Goal: Task Accomplishment & Management: Complete application form

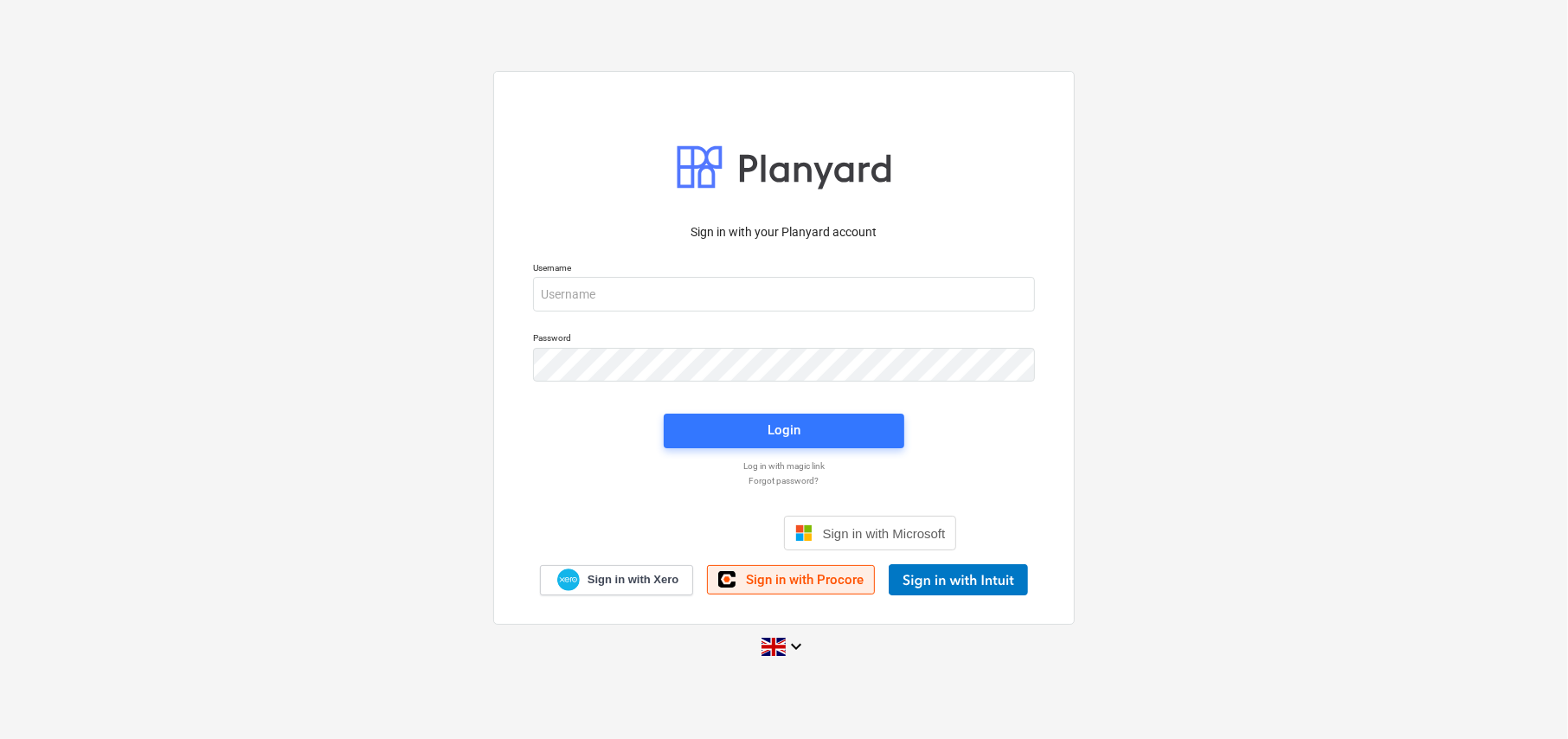
click at [756, 579] on span "Sign in with Procore" at bounding box center [805, 579] width 118 height 16
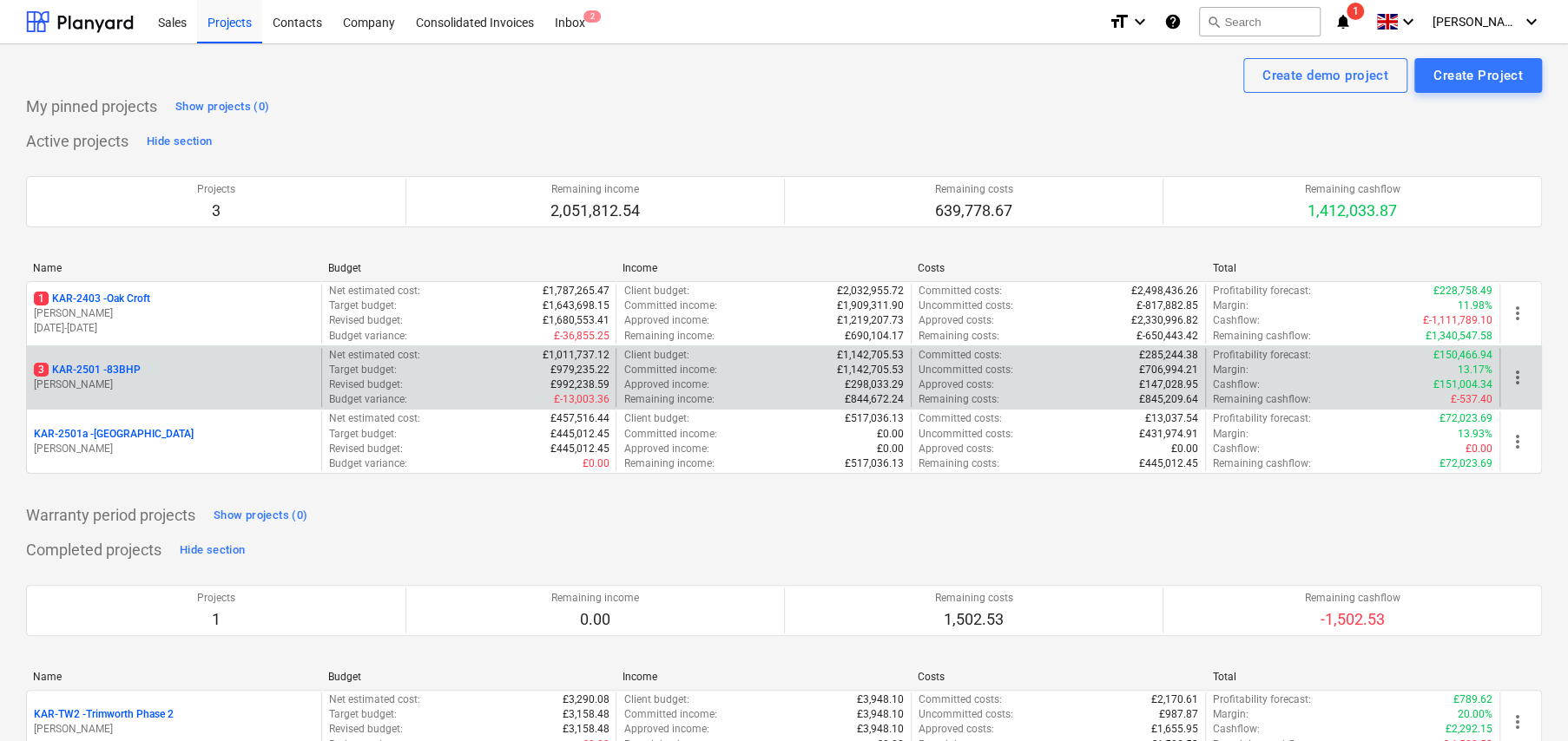
click at [125, 369] on p "3 KAR-2501 - 83BHP" at bounding box center [87, 370] width 107 height 15
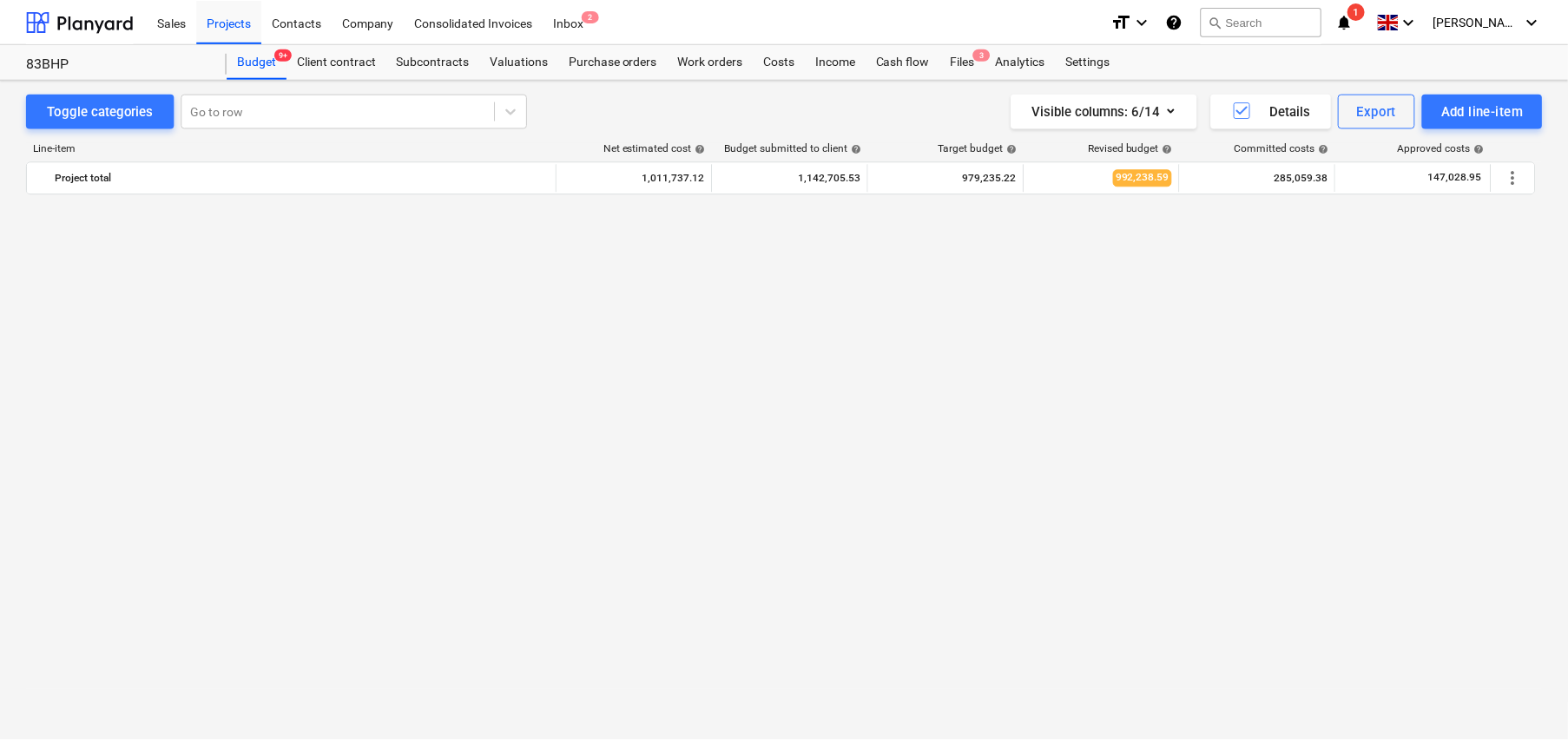
scroll to position [1218, 0]
click at [439, 57] on div "Subcontracts" at bounding box center [434, 61] width 94 height 35
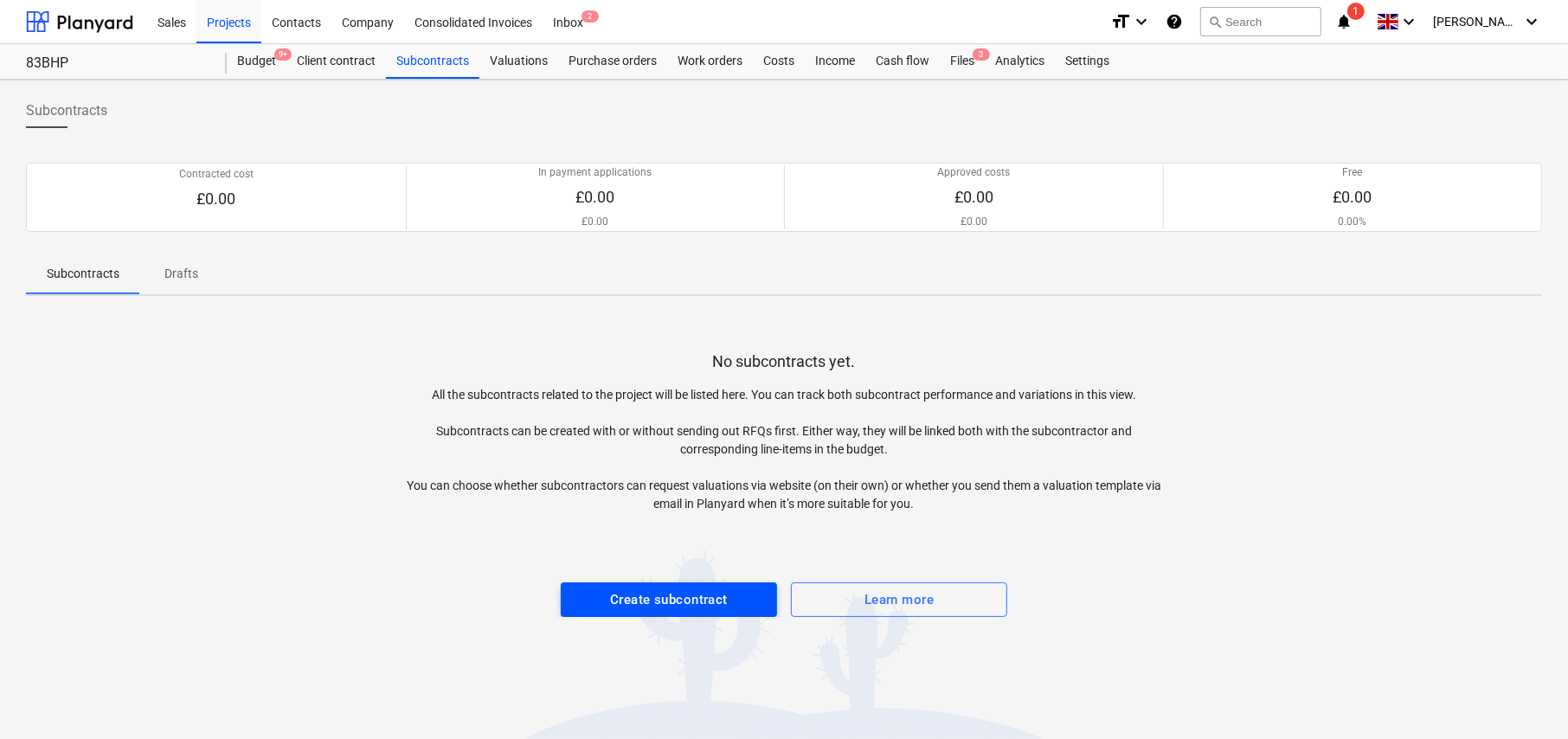
click at [696, 605] on div "Create subcontract" at bounding box center [669, 600] width 118 height 22
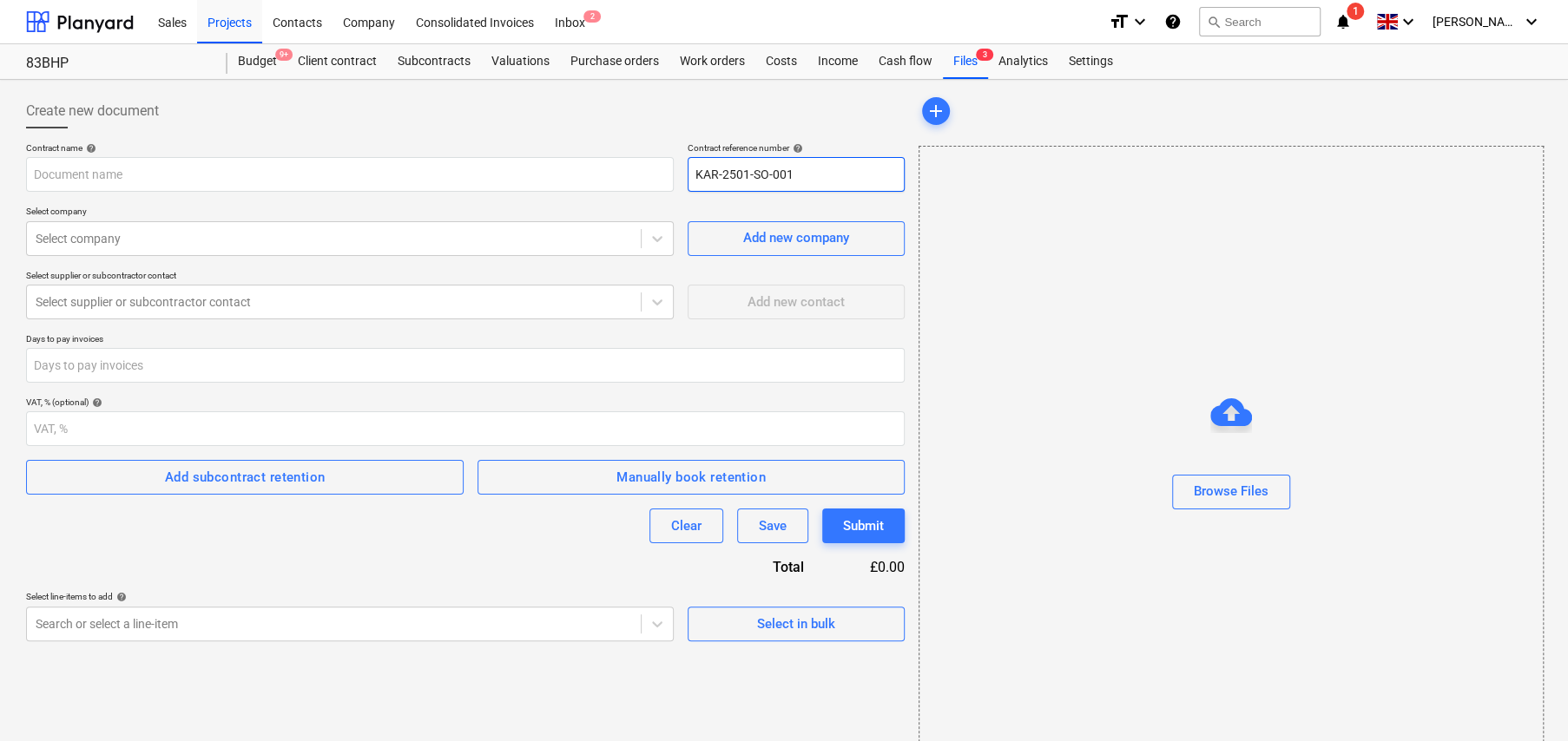
click at [787, 172] on input "KAR-2501-SO-001" at bounding box center [796, 174] width 217 height 35
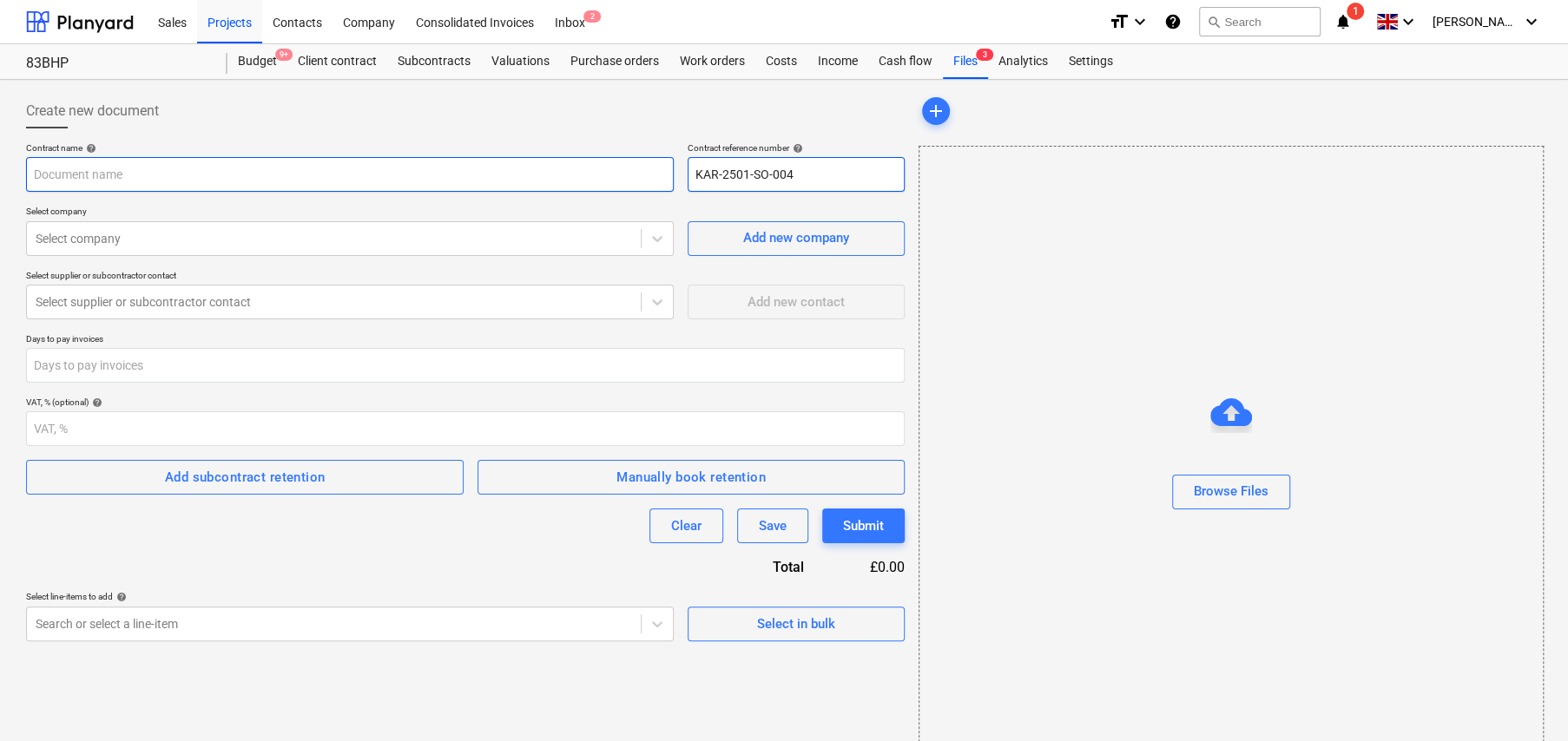
type input "KAR-2501-SO-004"
click at [260, 181] on input "text" at bounding box center [350, 174] width 648 height 35
type input "North Essex Render Services"
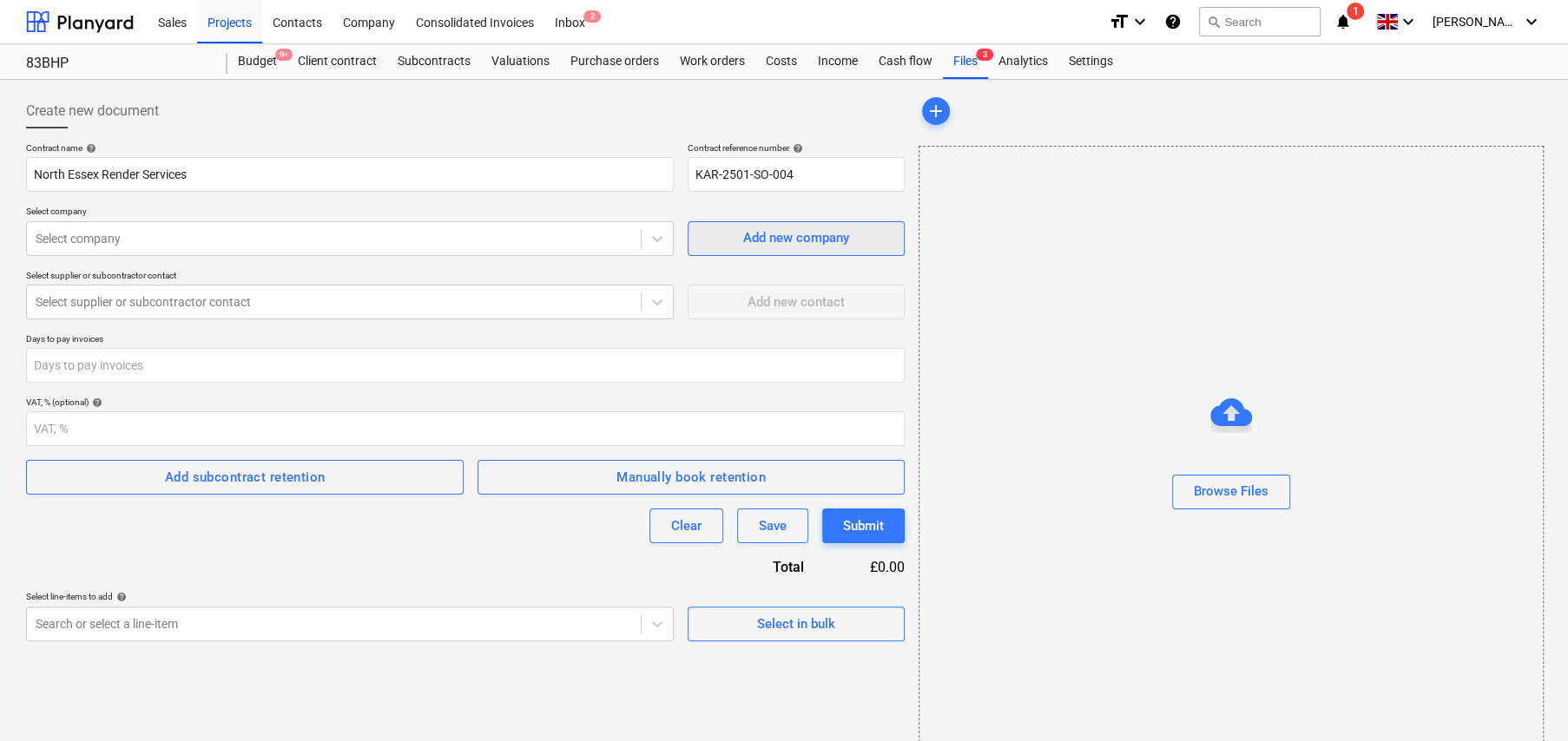
click at [858, 238] on span "Add new company" at bounding box center [796, 238] width 173 height 22
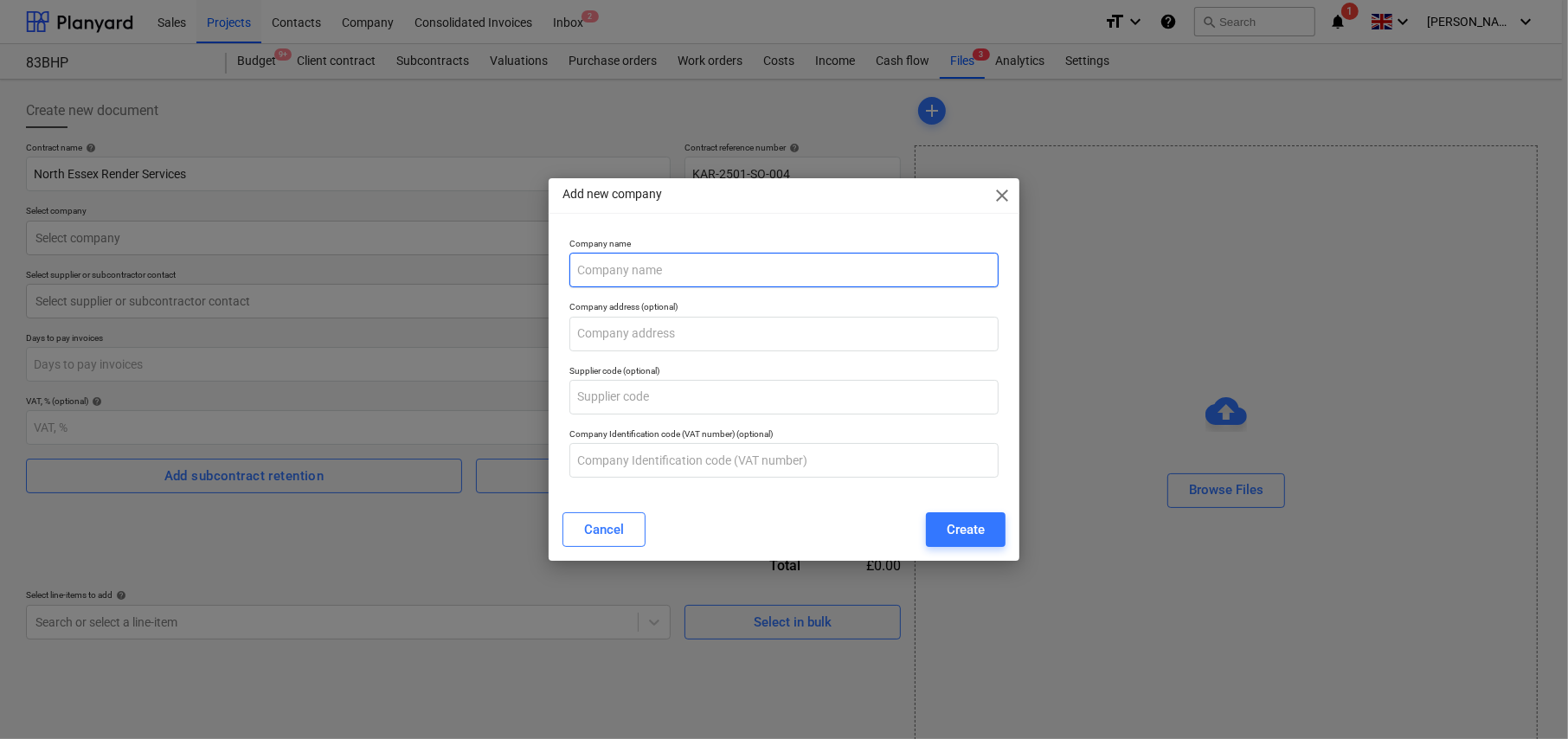
click at [810, 269] on input "text" at bounding box center [784, 270] width 429 height 35
type input "North Essex Render Services Ltd"
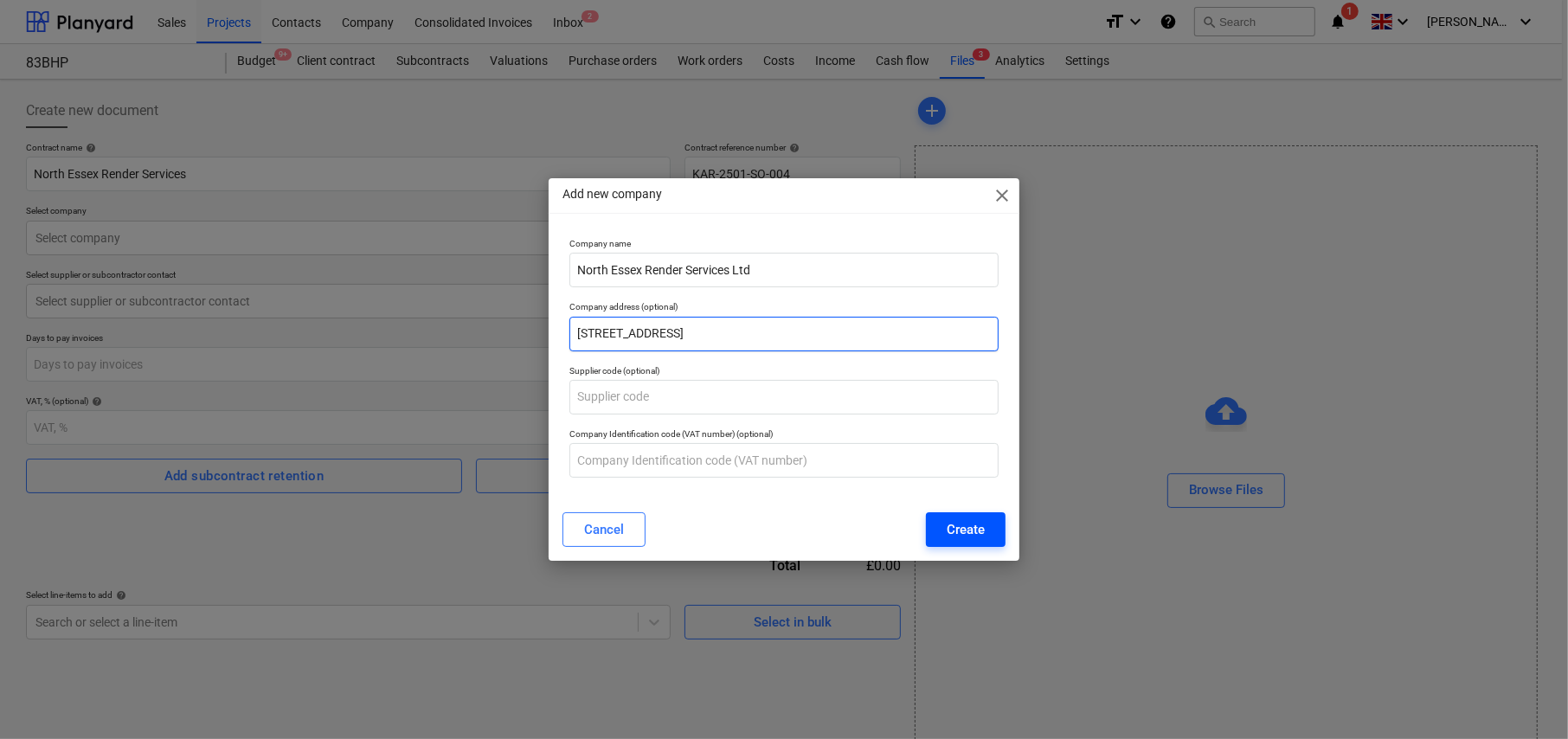
type input "[STREET_ADDRESS]"
click at [964, 533] on div "Create" at bounding box center [965, 529] width 38 height 22
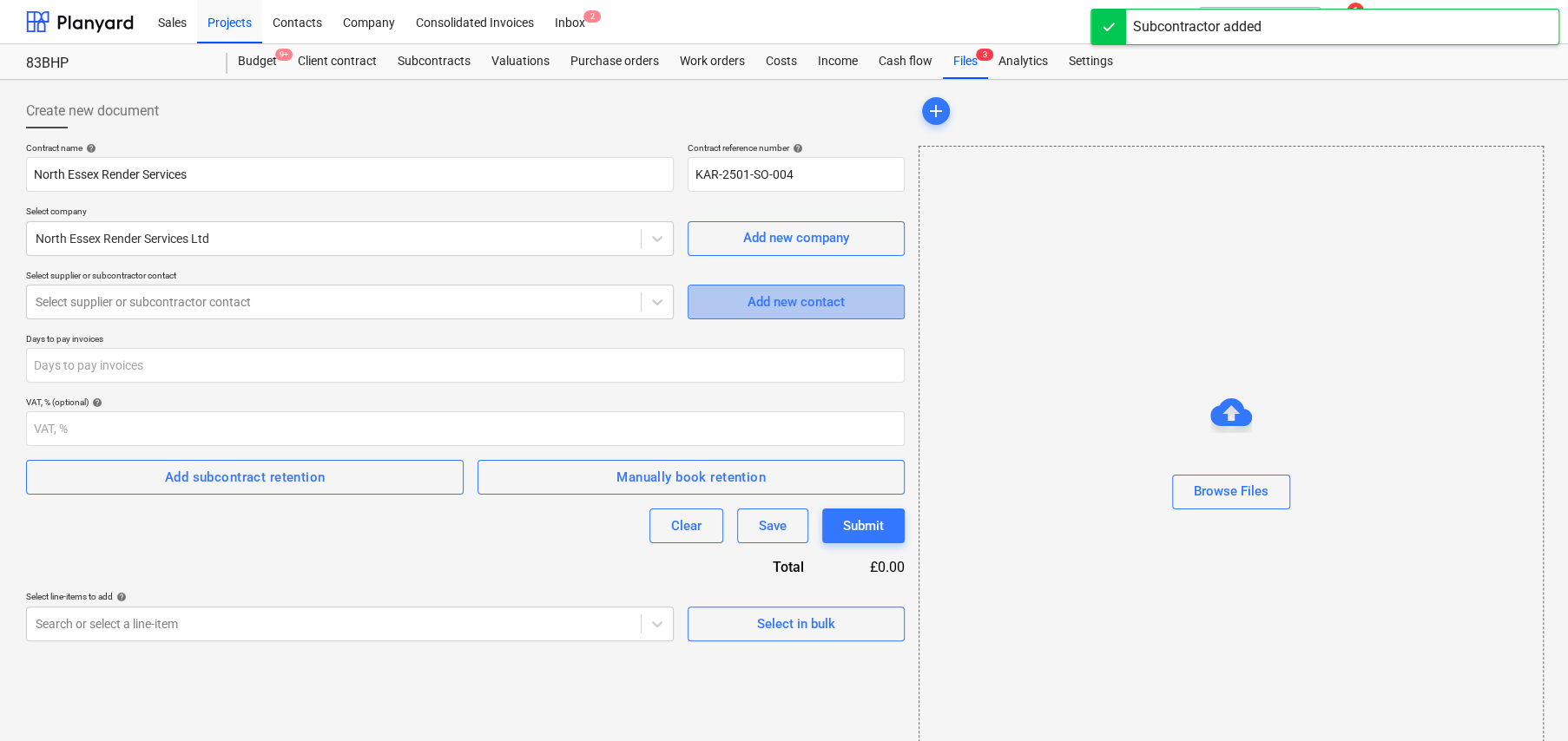
click at [799, 309] on div "Add new contact" at bounding box center [796, 302] width 97 height 22
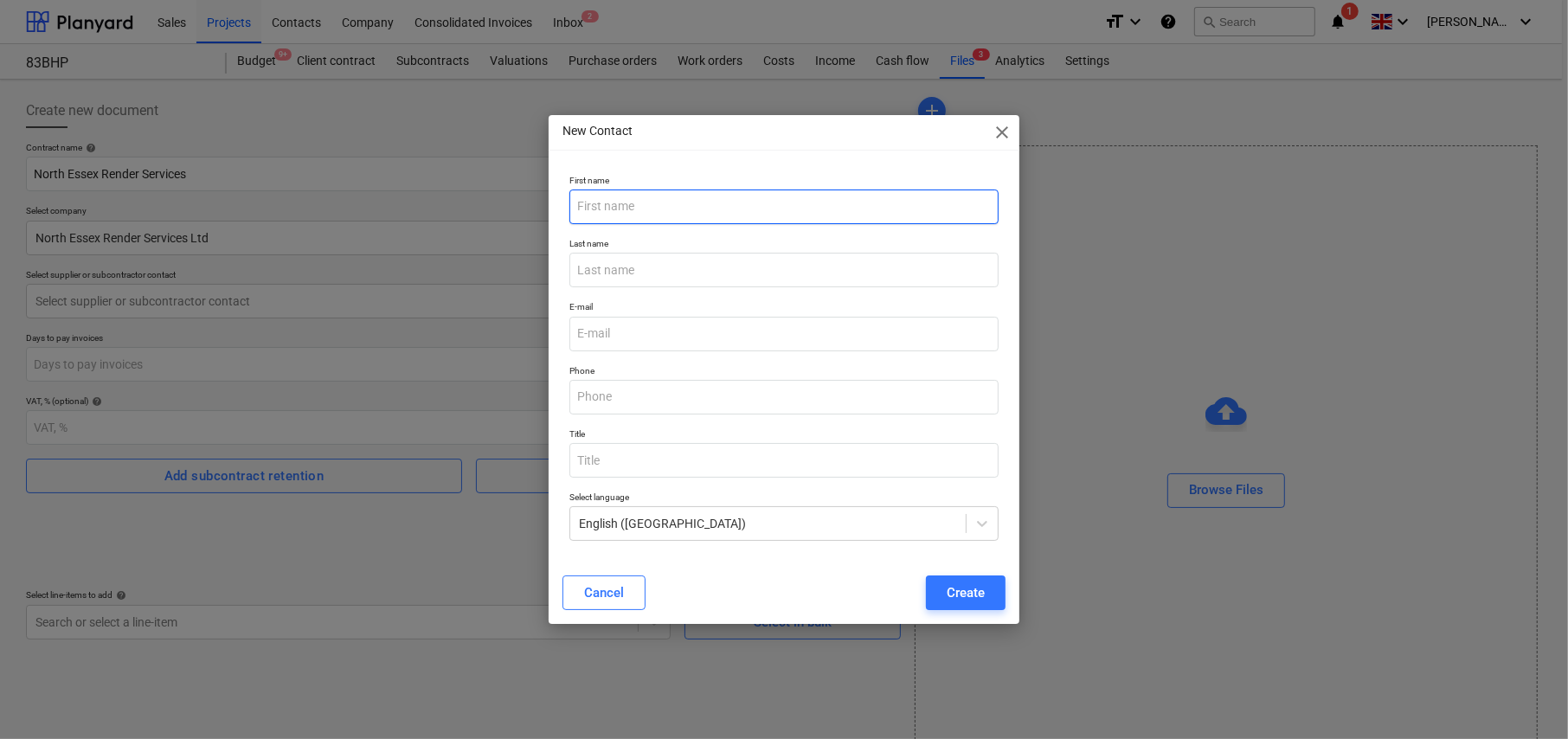
click at [659, 211] on input "text" at bounding box center [784, 206] width 429 height 35
type input "[PERSON_NAME]"
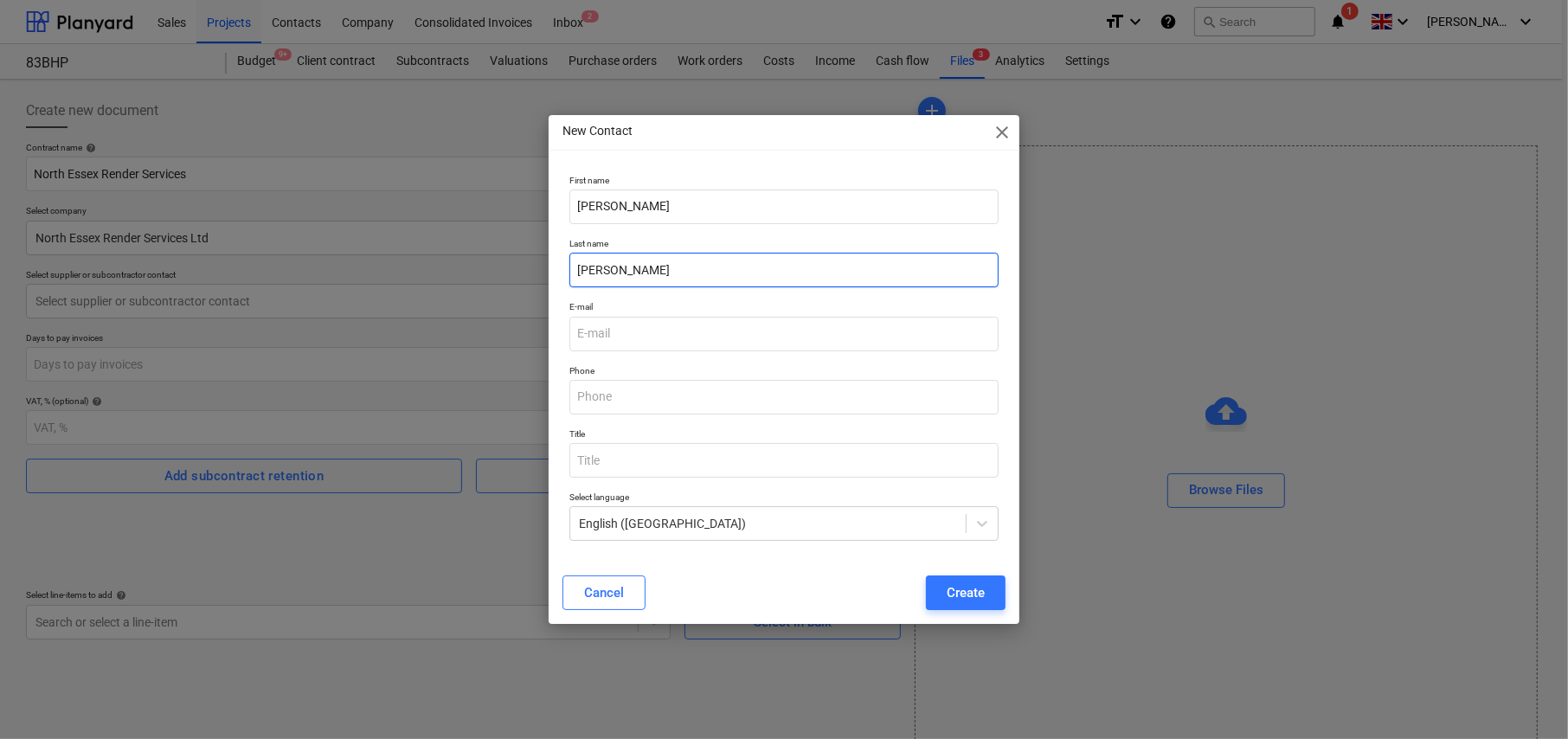
type input "[PERSON_NAME]"
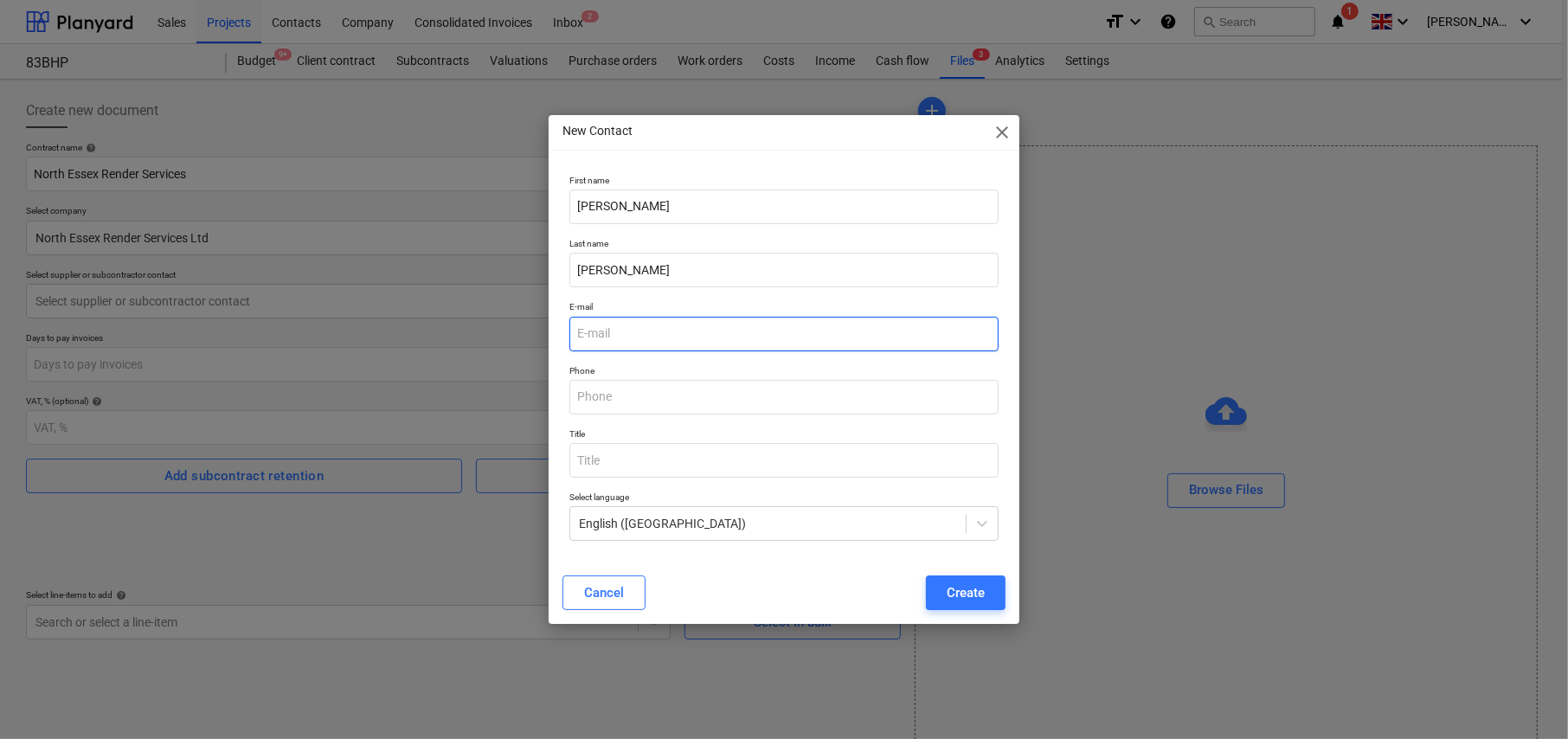
click at [693, 331] on input "email" at bounding box center [784, 333] width 429 height 35
paste input "[EMAIL_ADDRESS][DOMAIN_NAME]"
type input "[EMAIL_ADDRESS][DOMAIN_NAME]"
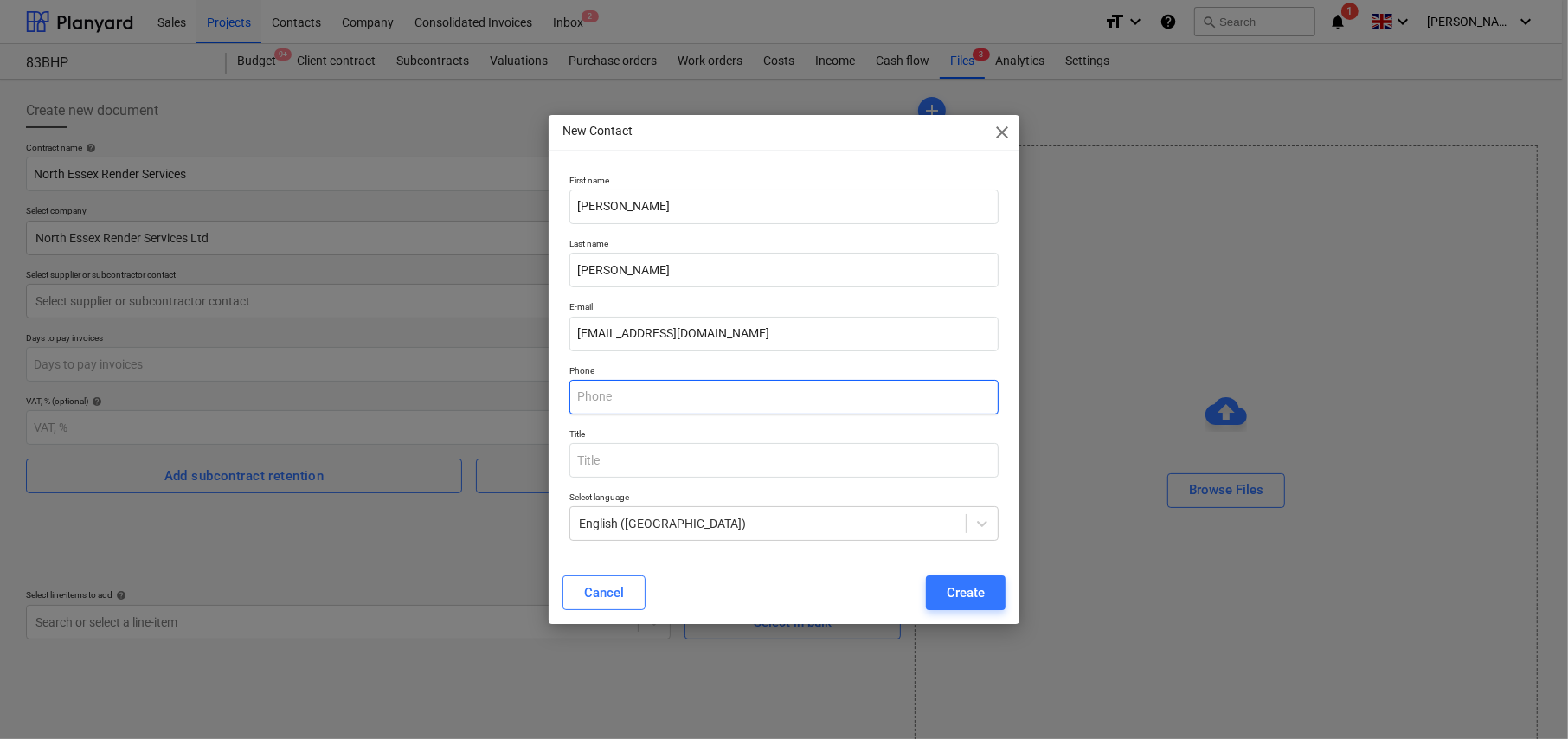
click at [724, 396] on input "text" at bounding box center [784, 397] width 429 height 35
type input "07908637292"
click at [967, 585] on div "Create" at bounding box center [965, 593] width 38 height 22
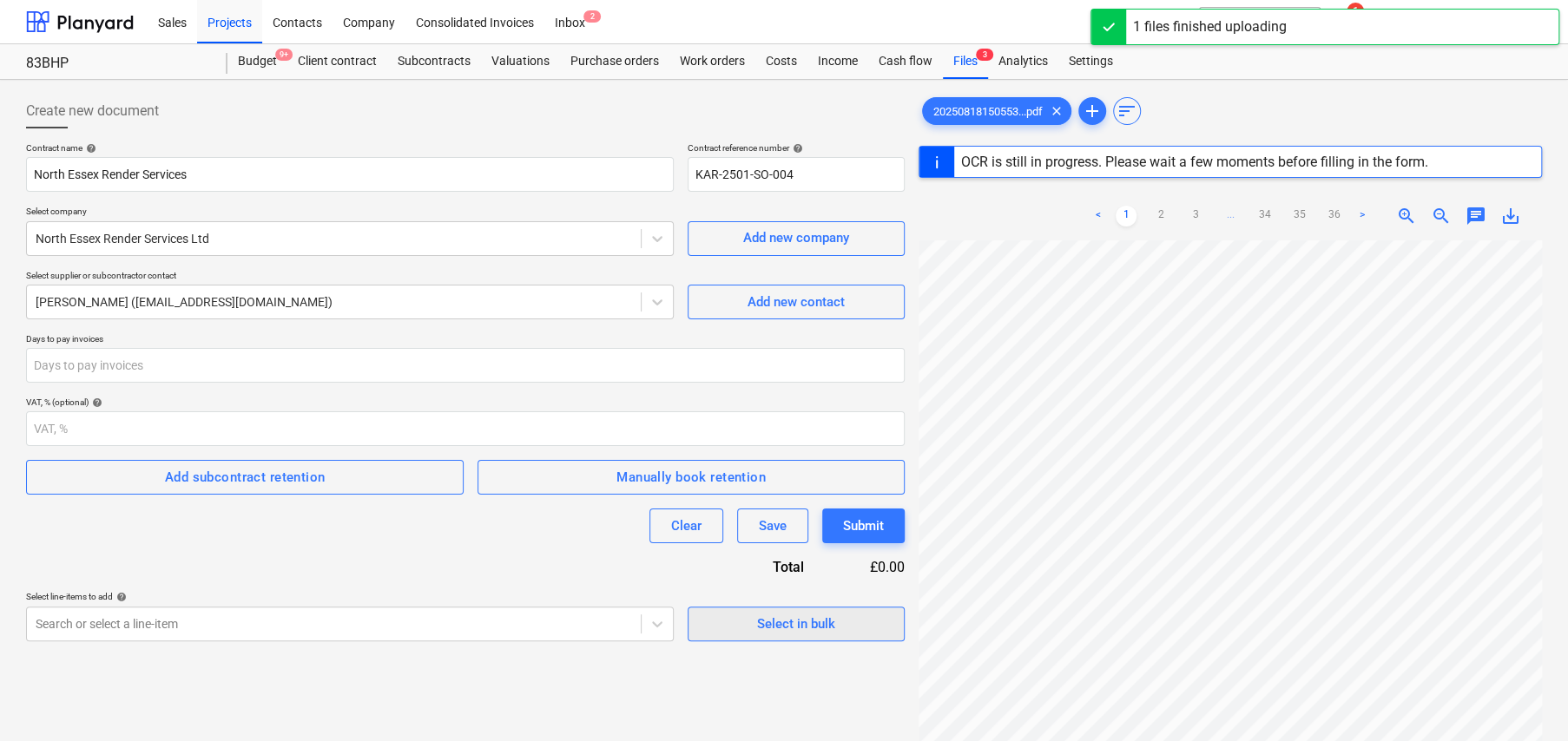
click at [798, 624] on div "Select in bulk" at bounding box center [796, 624] width 78 height 22
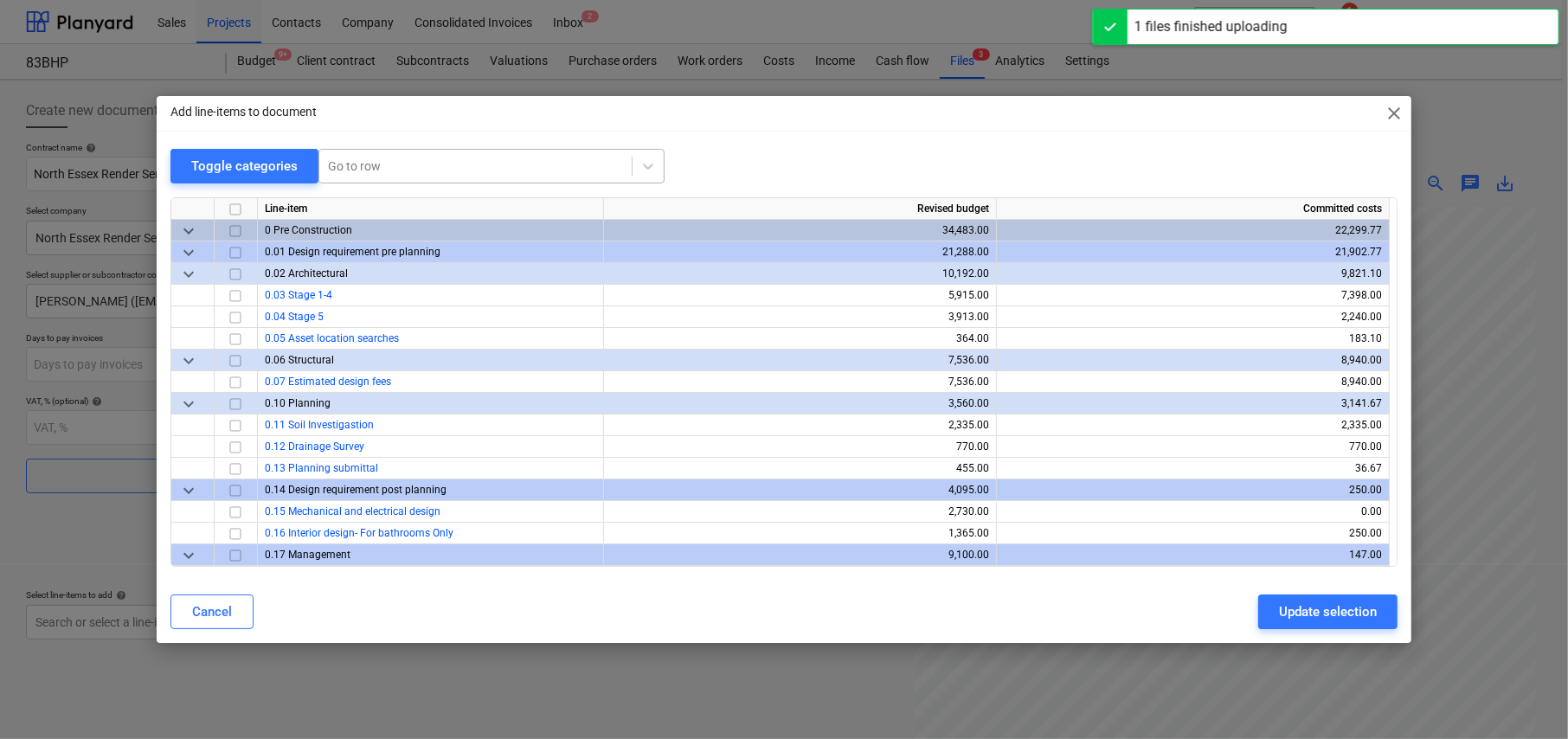
click at [410, 166] on div at bounding box center [475, 166] width 295 height 18
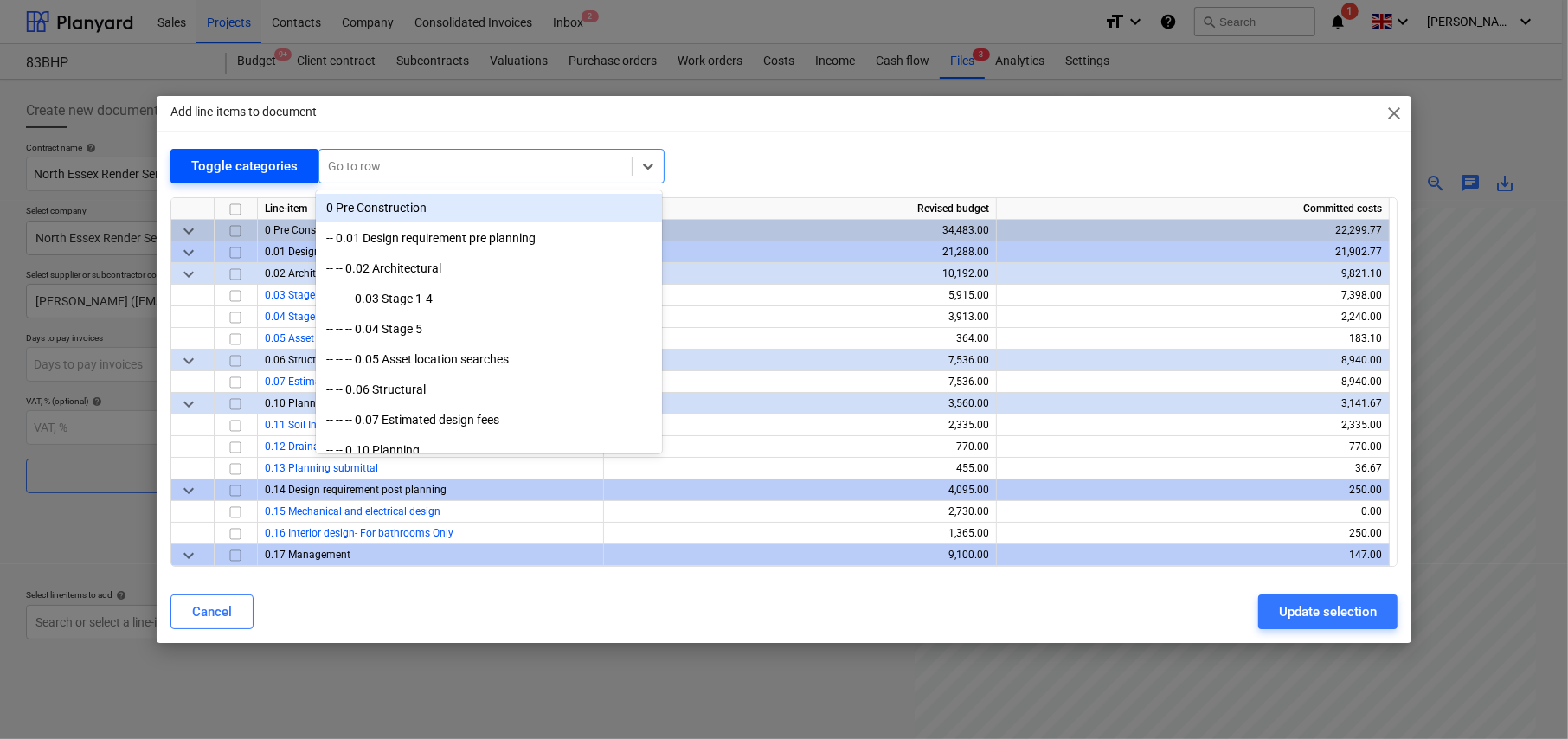
click at [230, 162] on div "Toggle categories" at bounding box center [245, 166] width 106 height 22
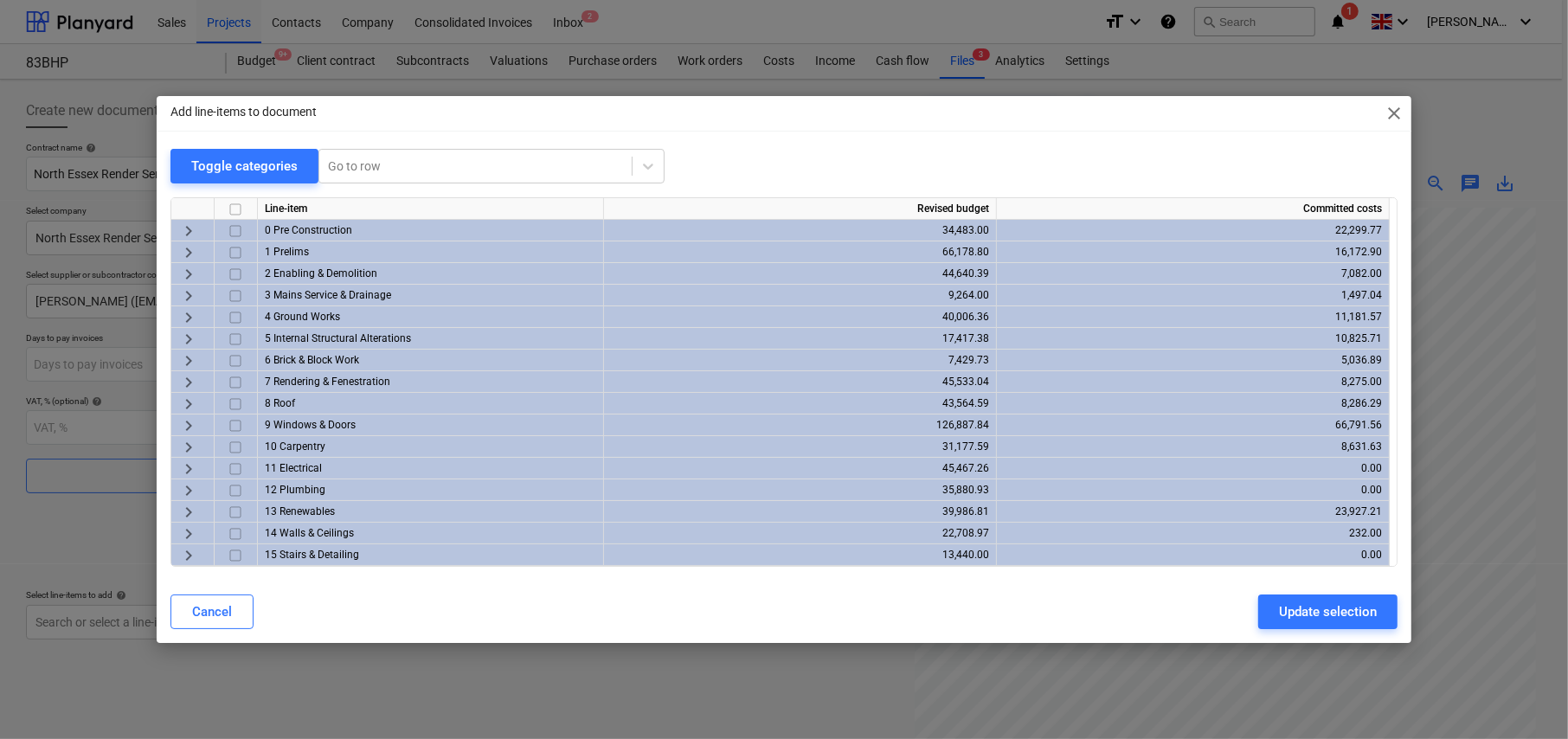
click at [185, 377] on span "keyboard_arrow_right" at bounding box center [189, 383] width 21 height 21
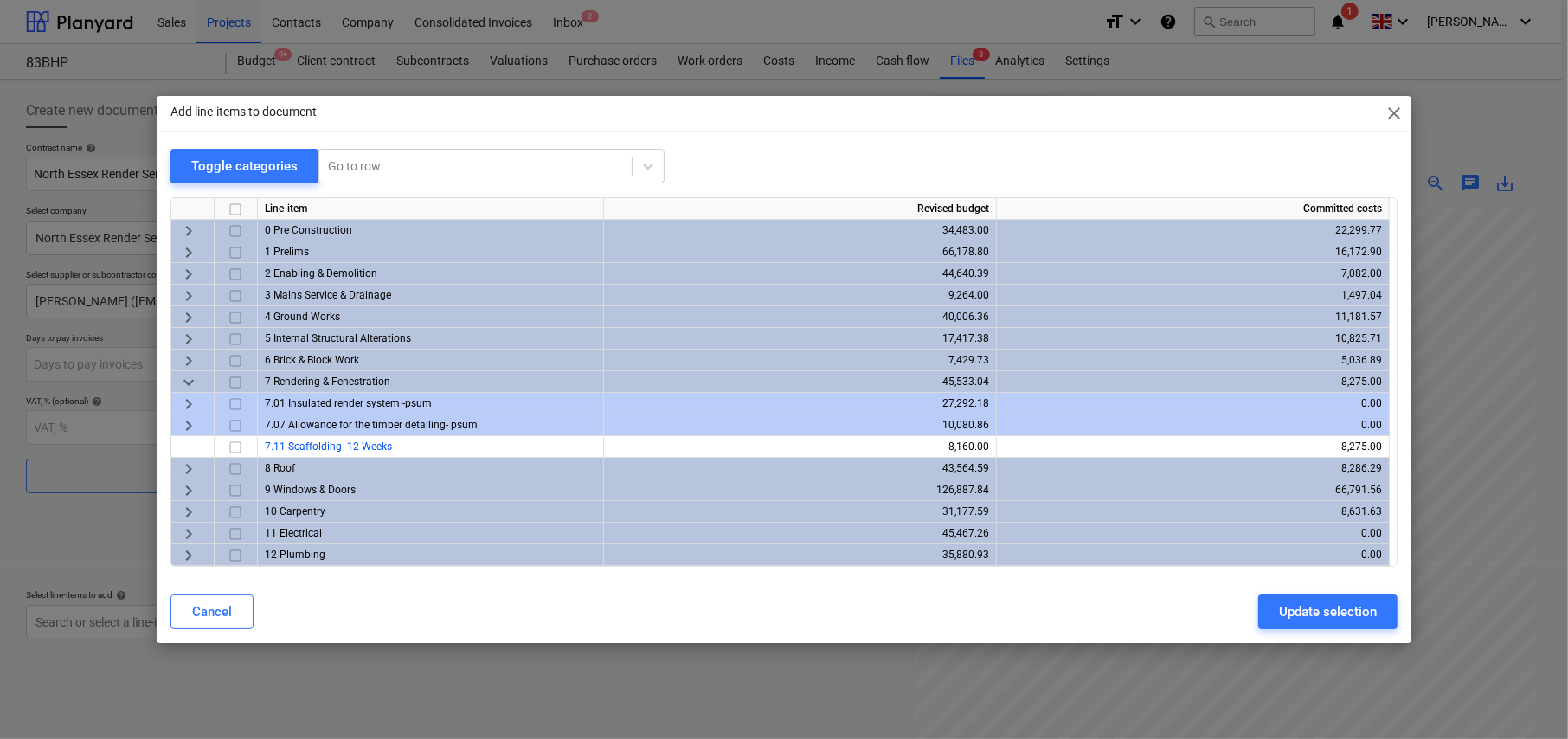
click at [188, 399] on span "keyboard_arrow_right" at bounding box center [189, 404] width 21 height 21
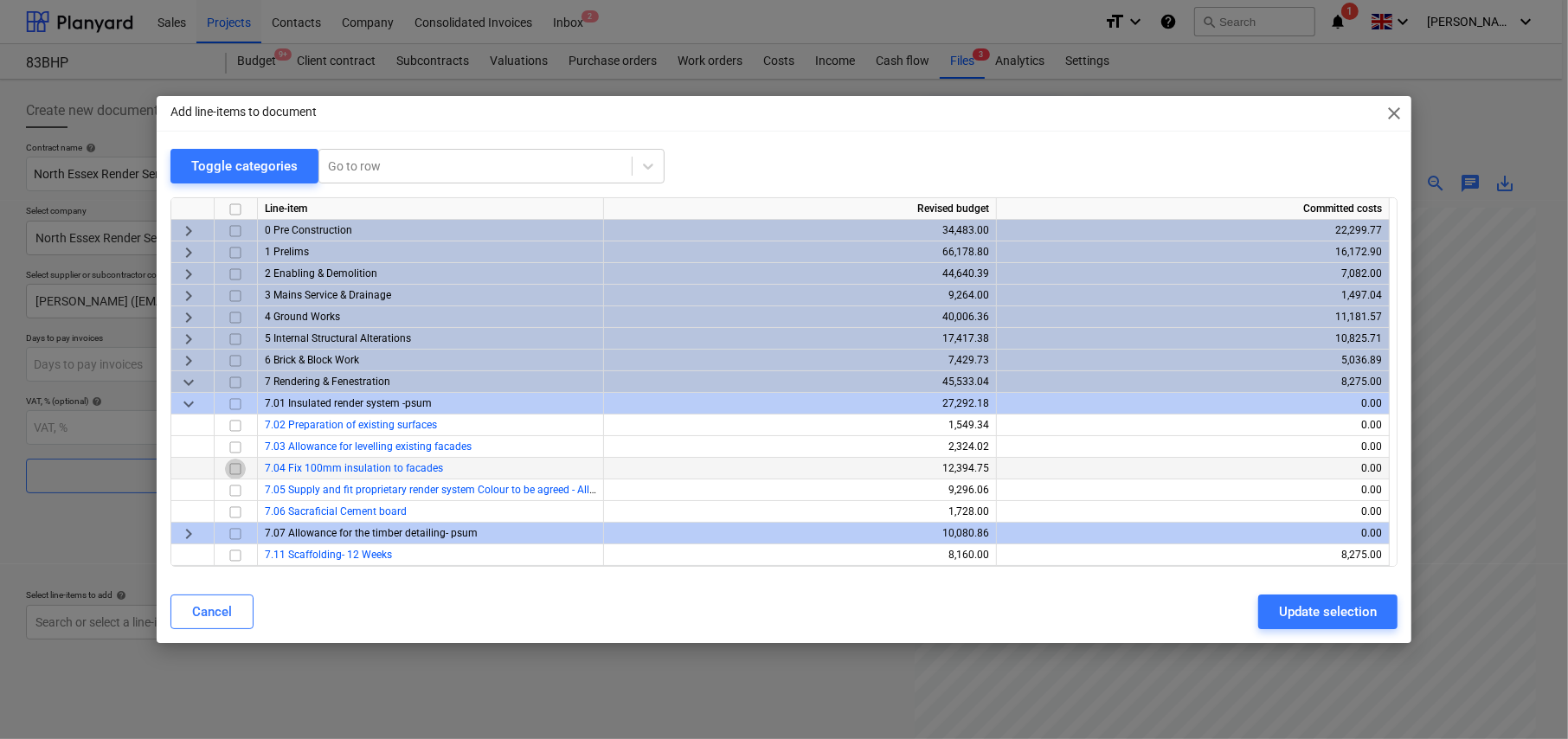
click at [237, 467] on input "checkbox" at bounding box center [235, 468] width 21 height 21
click at [234, 488] on input "checkbox" at bounding box center [235, 491] width 21 height 21
click at [1333, 612] on div "Update selection" at bounding box center [1328, 612] width 98 height 22
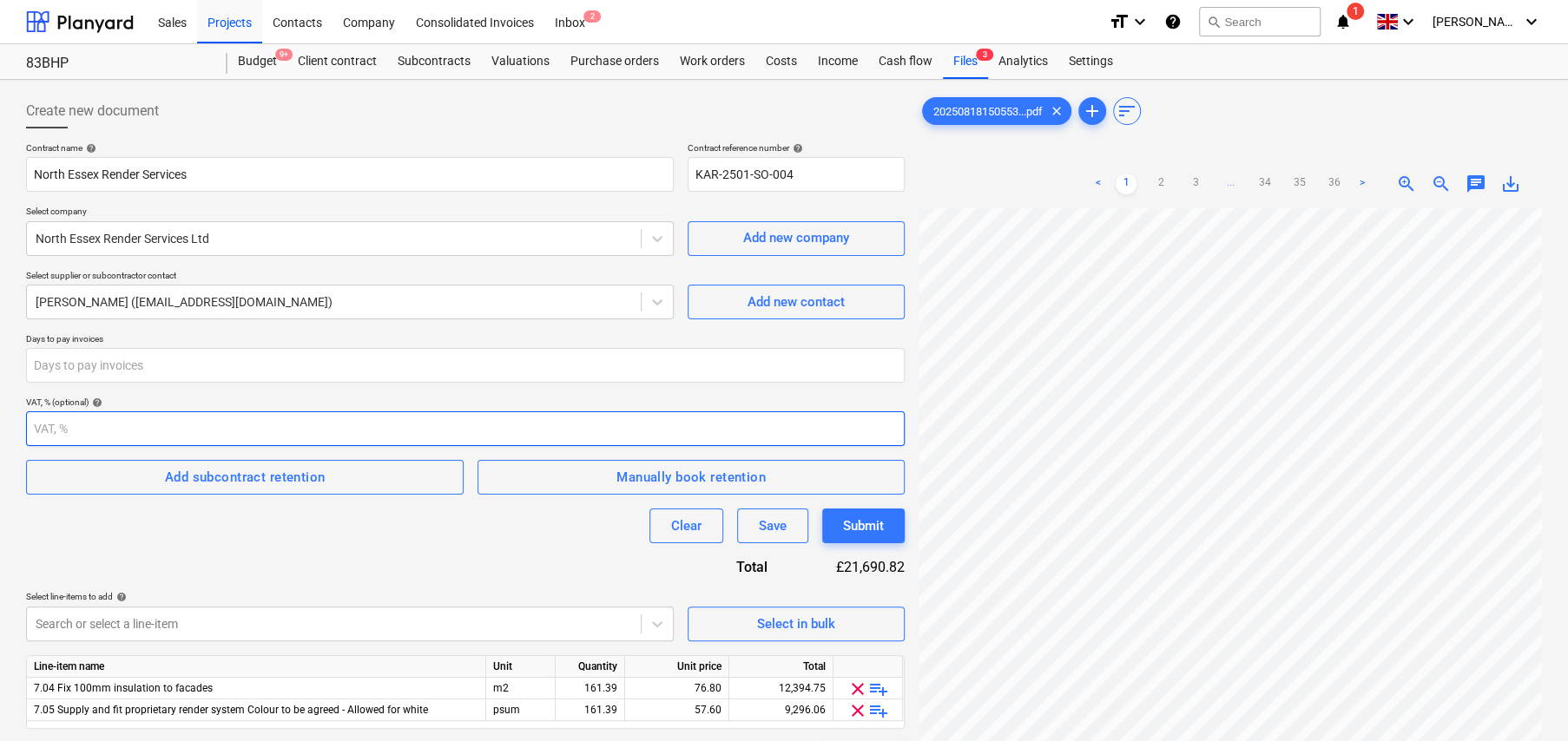
click at [279, 429] on input "number" at bounding box center [465, 429] width 878 height 35
click at [264, 369] on input "number" at bounding box center [465, 365] width 878 height 35
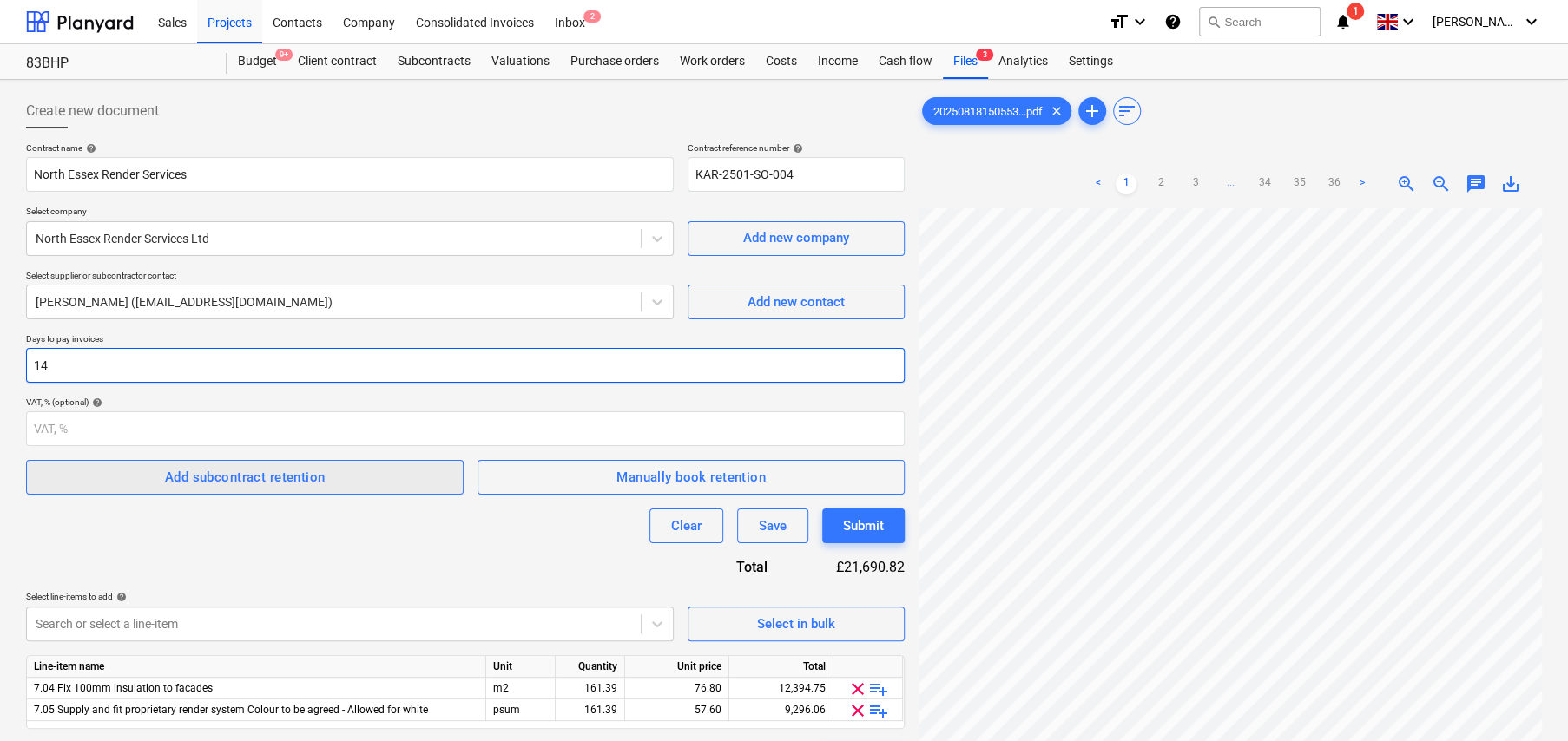
type input "14"
click at [262, 471] on div "Add subcontract retention" at bounding box center [245, 477] width 161 height 22
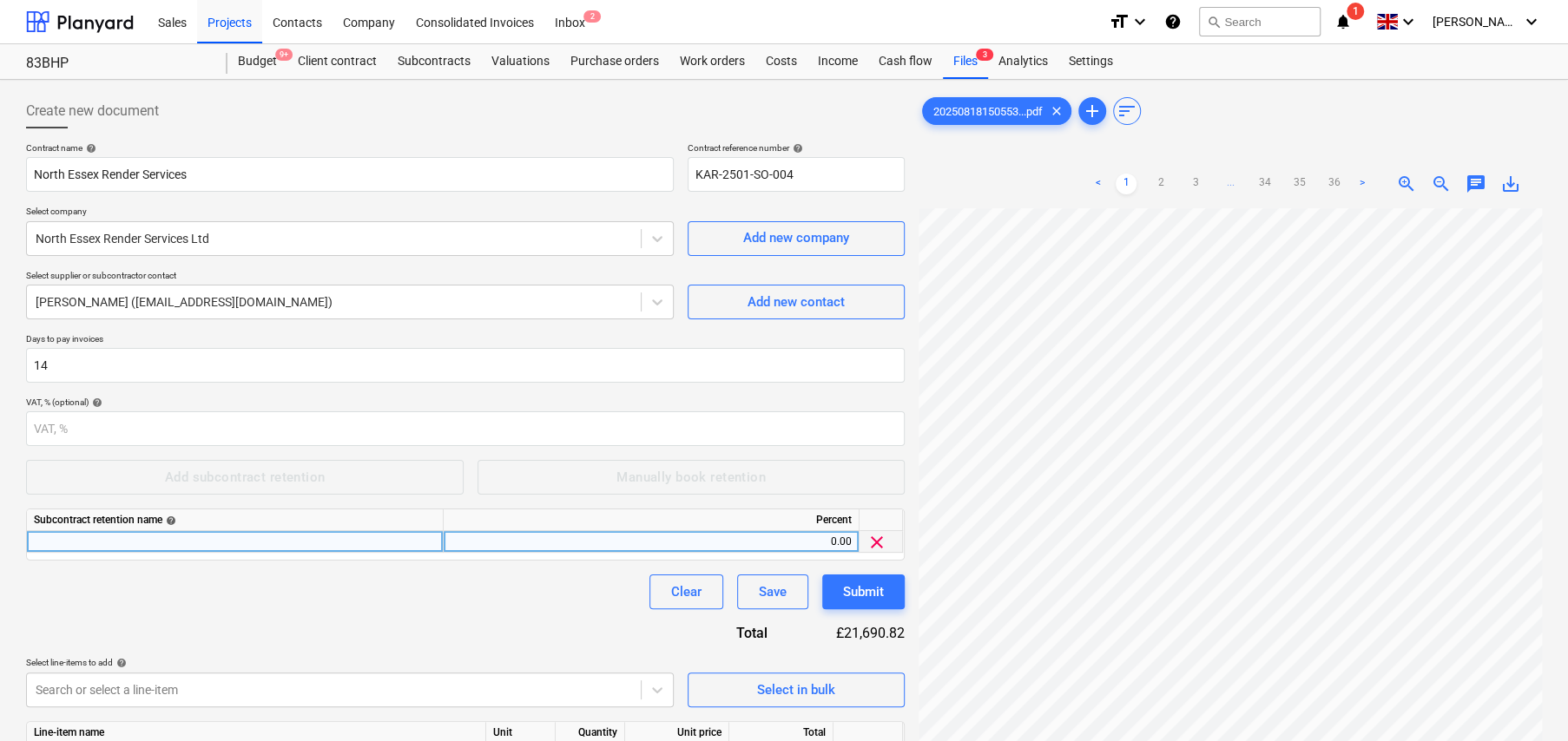
click at [300, 539] on div at bounding box center [235, 542] width 417 height 22
type input "Standard retention"
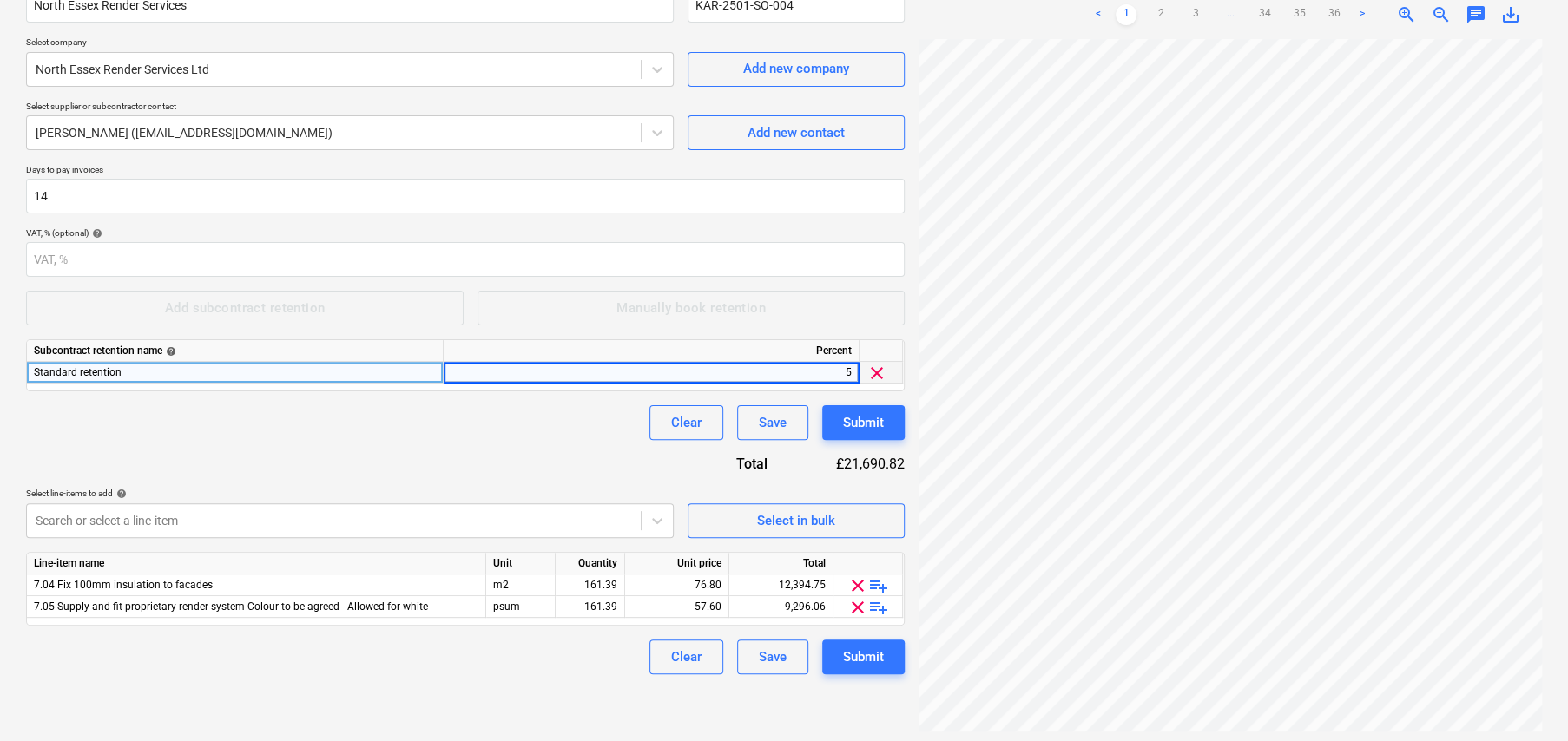
scroll to position [173, 0]
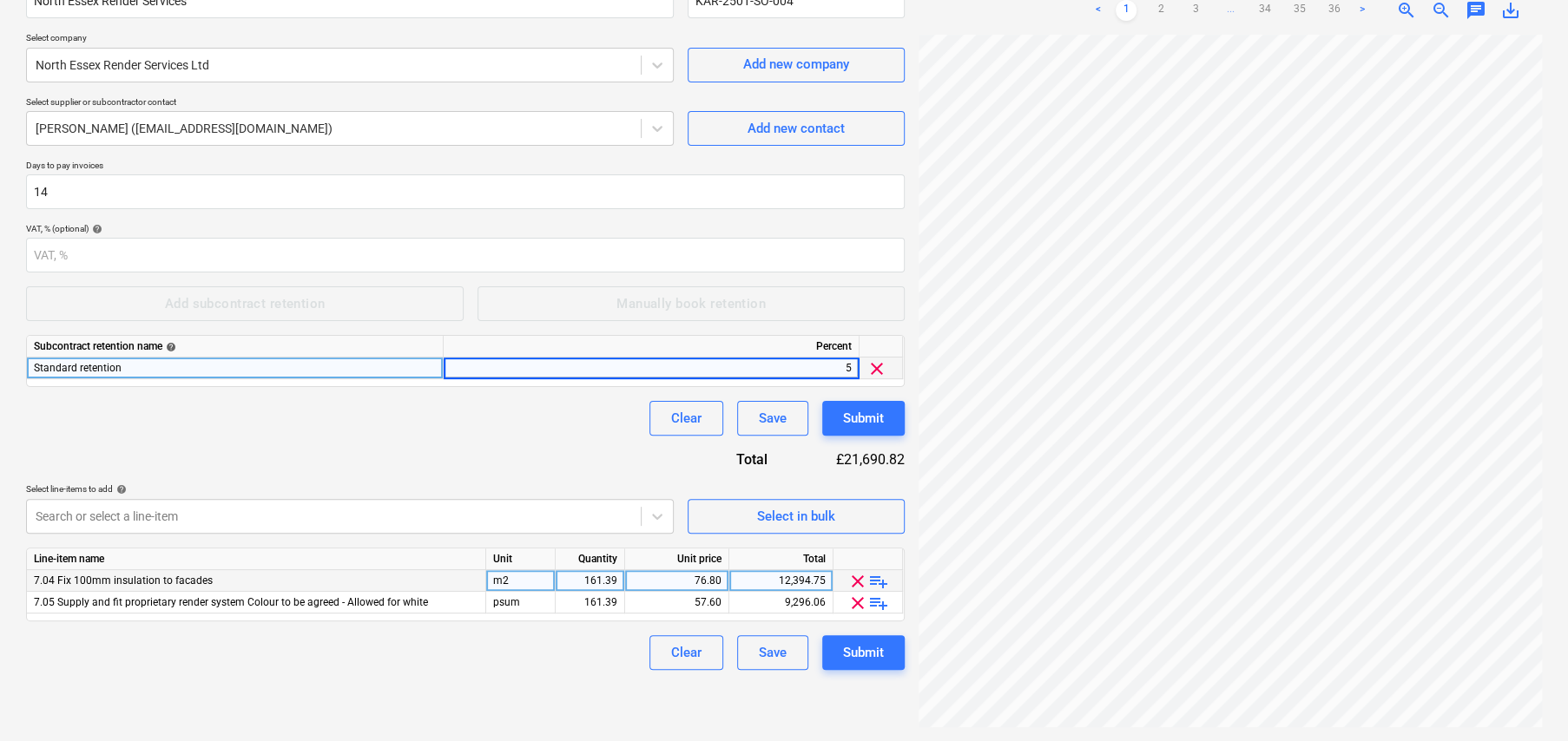
click at [883, 579] on span "playlist_add" at bounding box center [878, 581] width 21 height 21
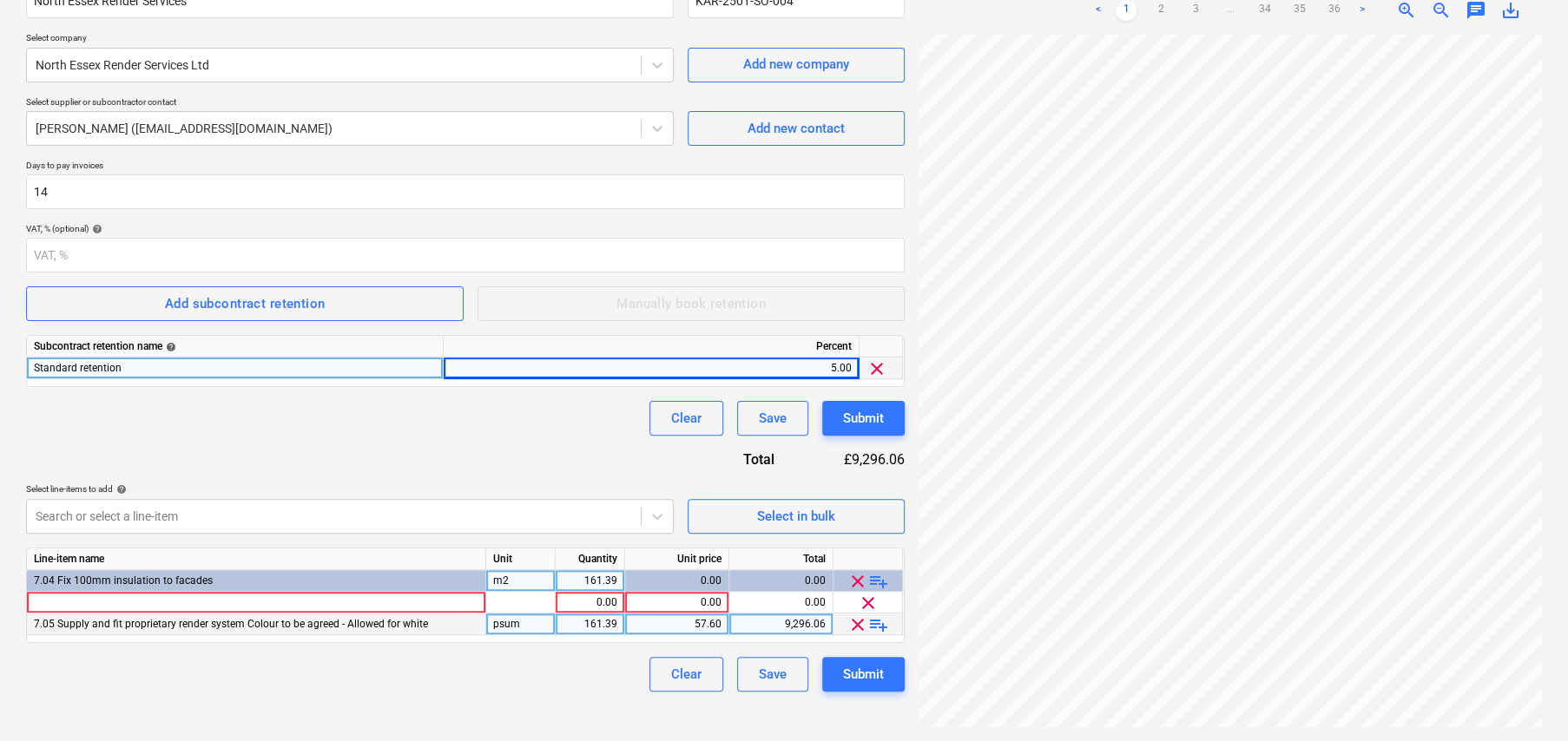
click at [880, 618] on span "playlist_add" at bounding box center [878, 625] width 21 height 21
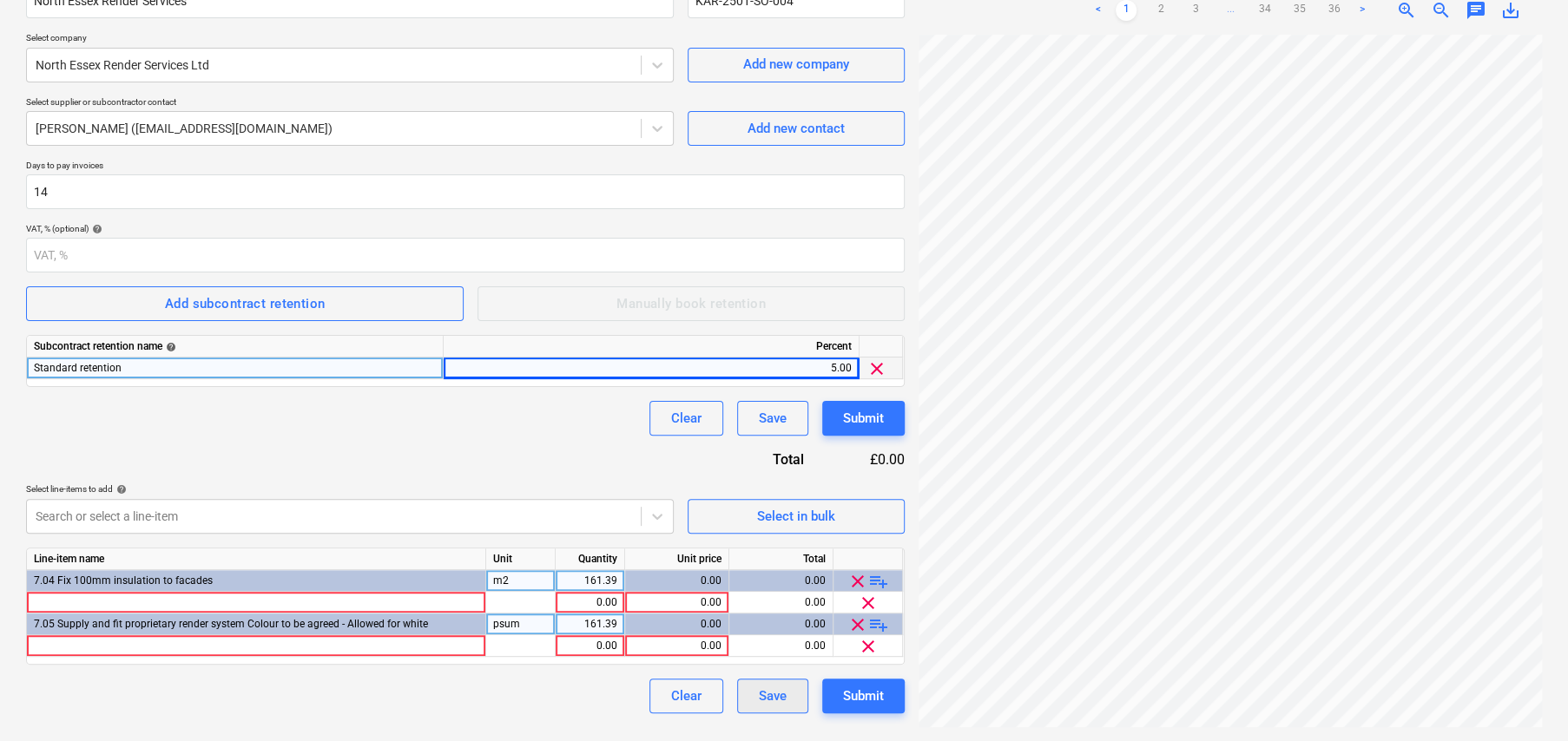
click at [776, 695] on div "Save" at bounding box center [772, 696] width 28 height 22
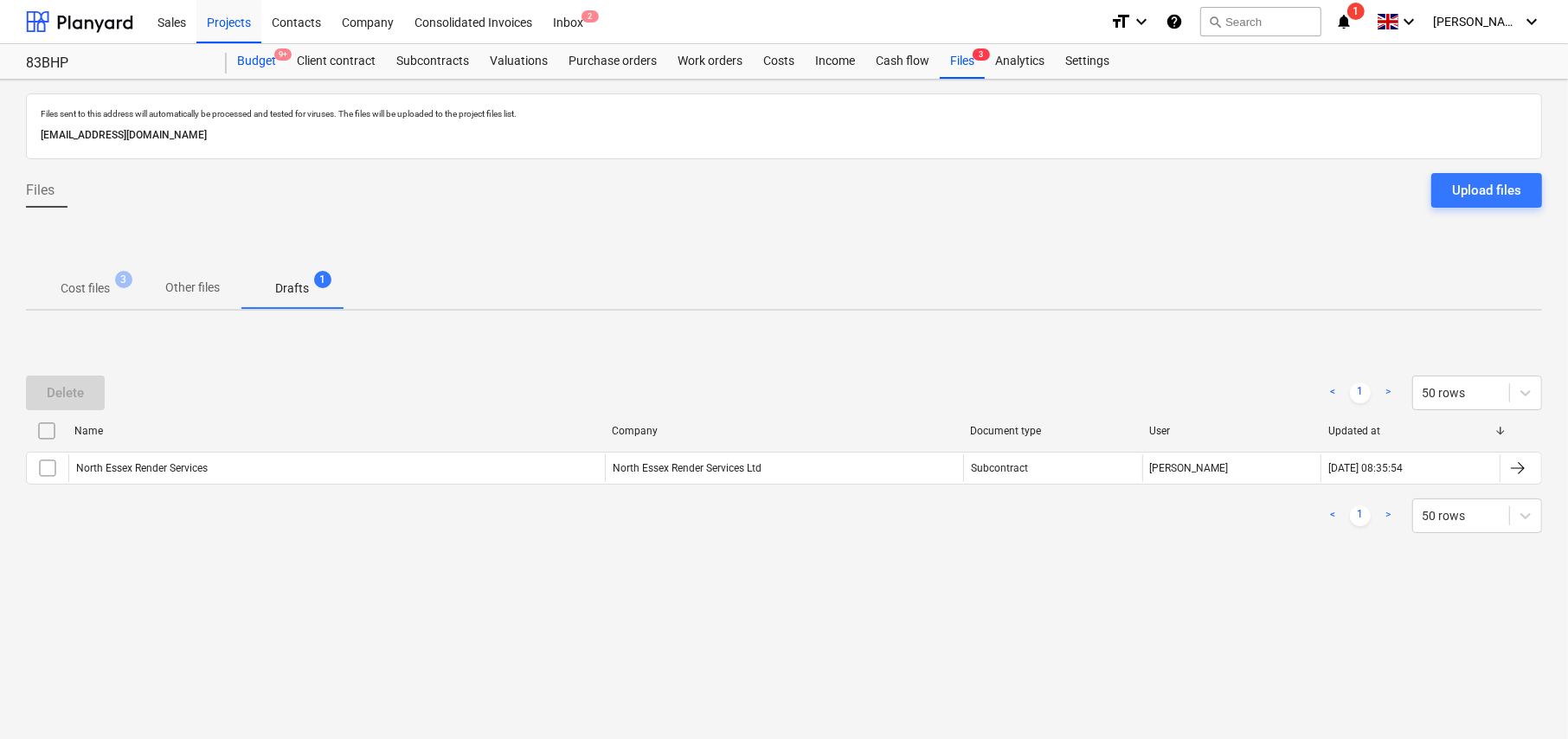
click at [259, 61] on div "Budget 9+" at bounding box center [257, 61] width 60 height 35
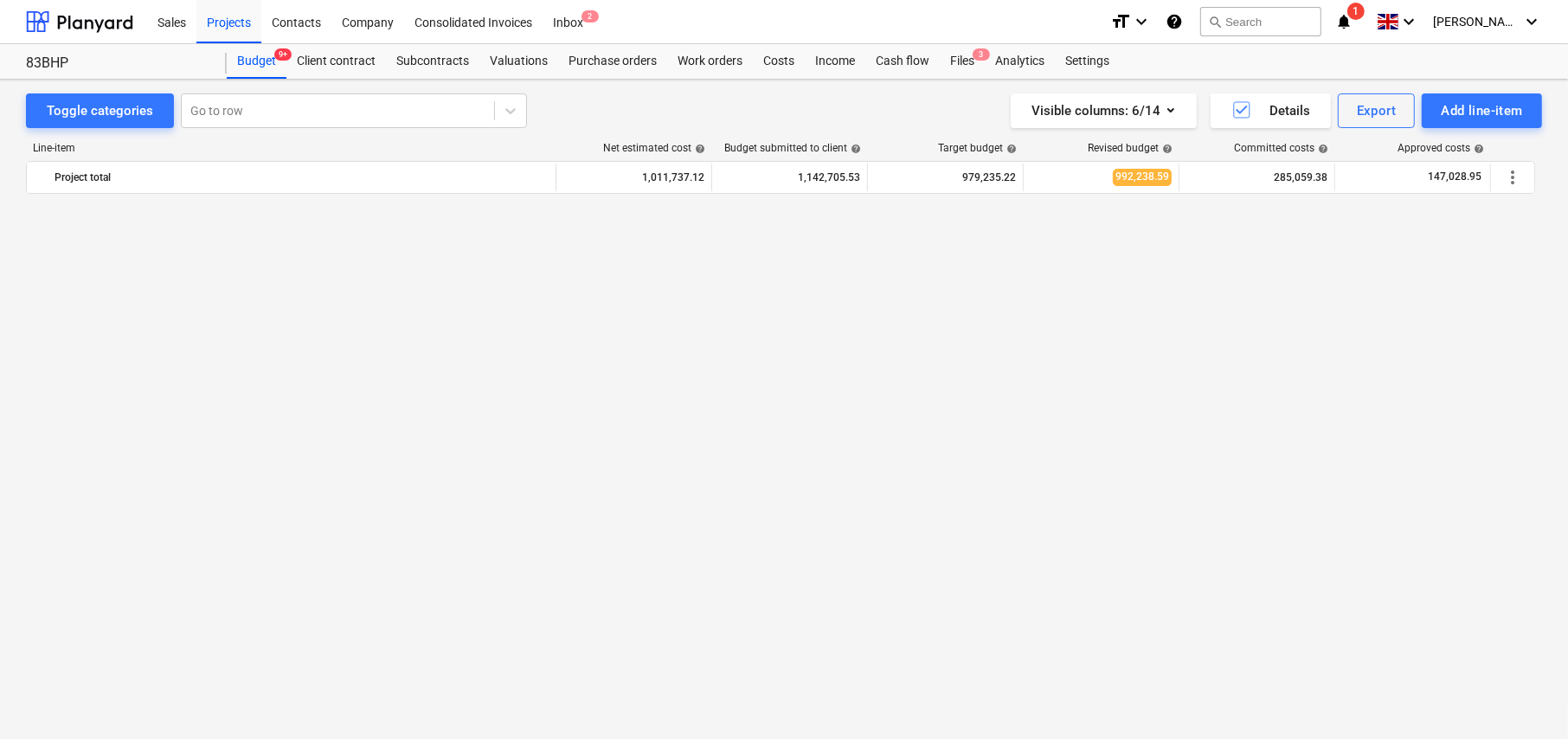
scroll to position [1215, 0]
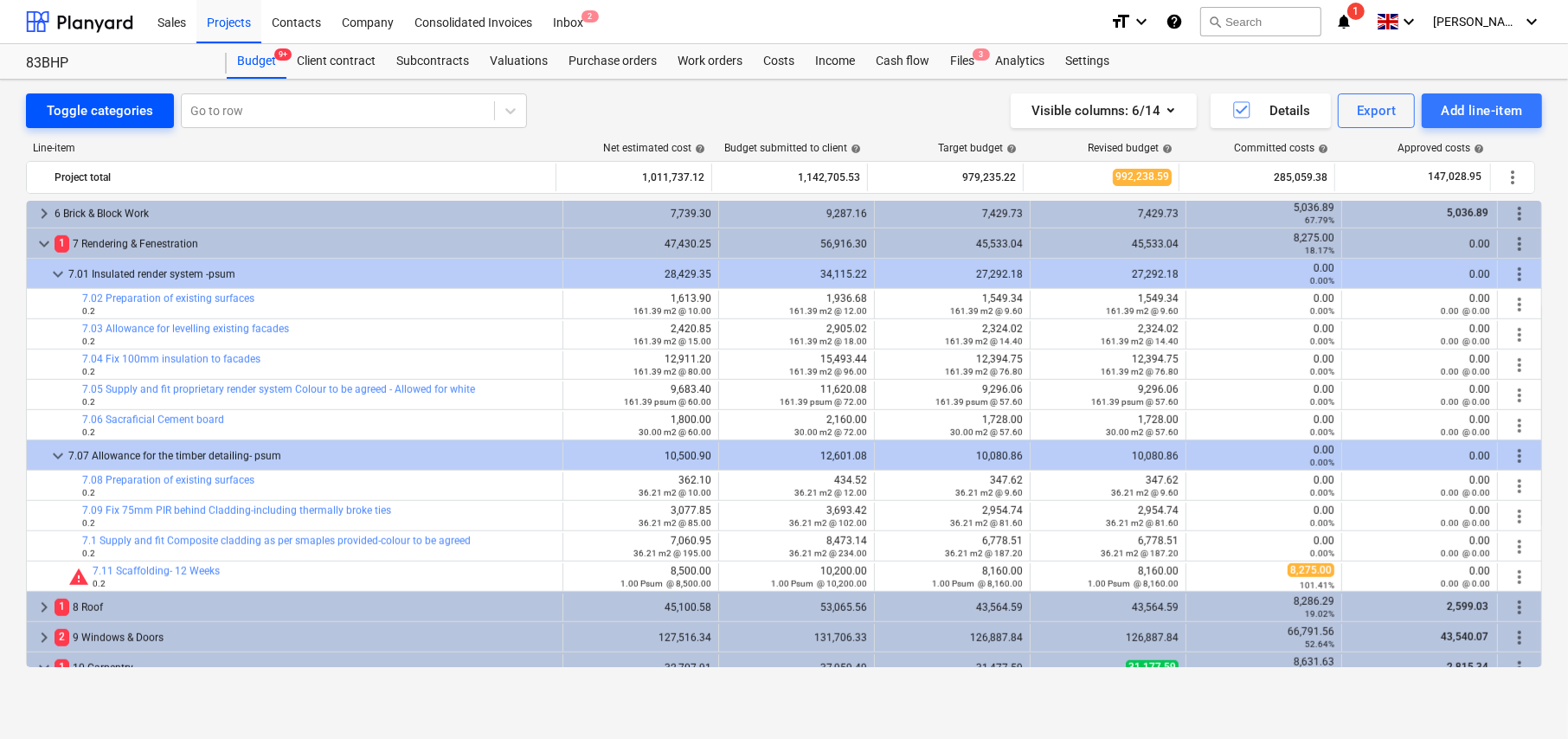
click at [100, 115] on div "Toggle categories" at bounding box center [100, 111] width 106 height 22
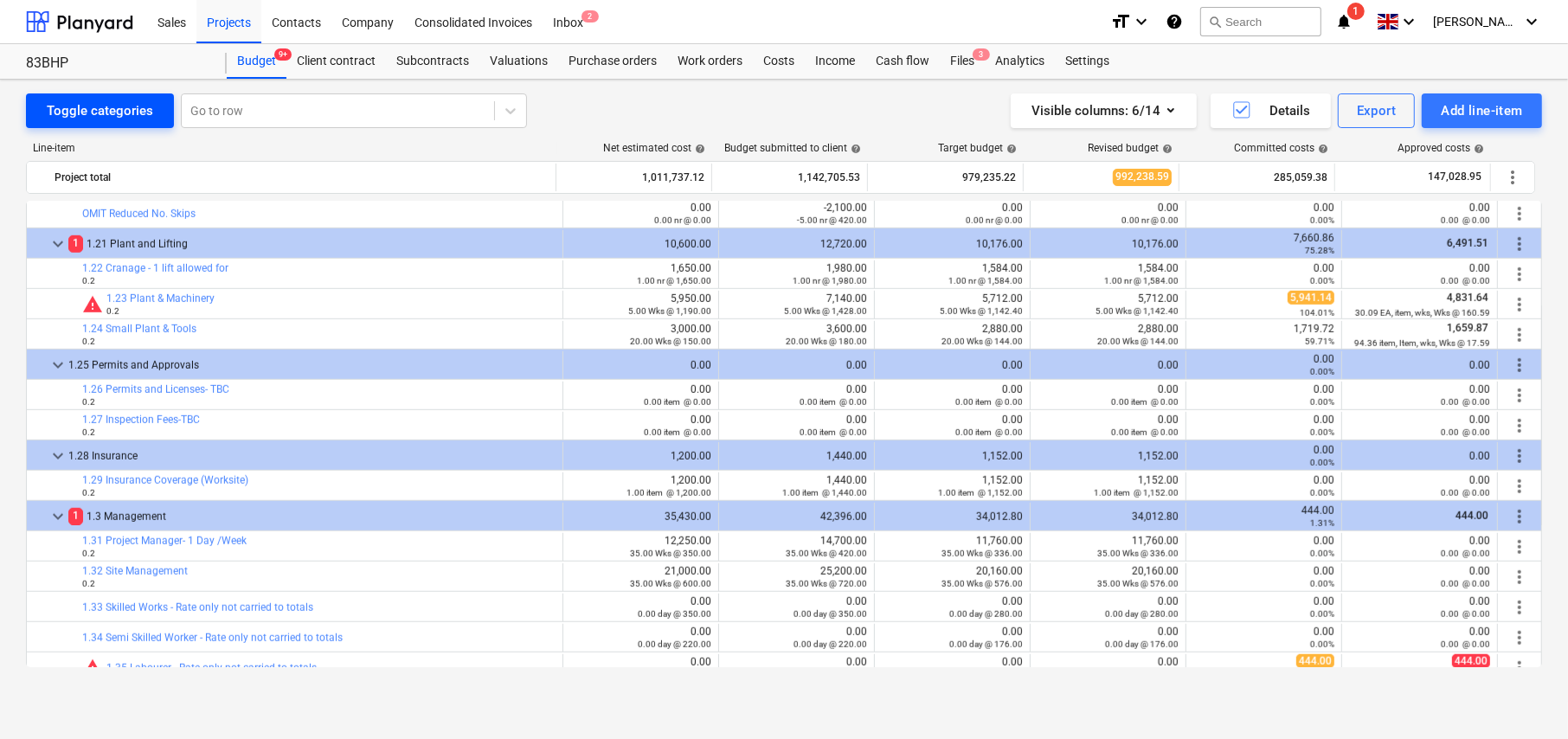
click at [103, 114] on div "Toggle categories" at bounding box center [100, 111] width 106 height 22
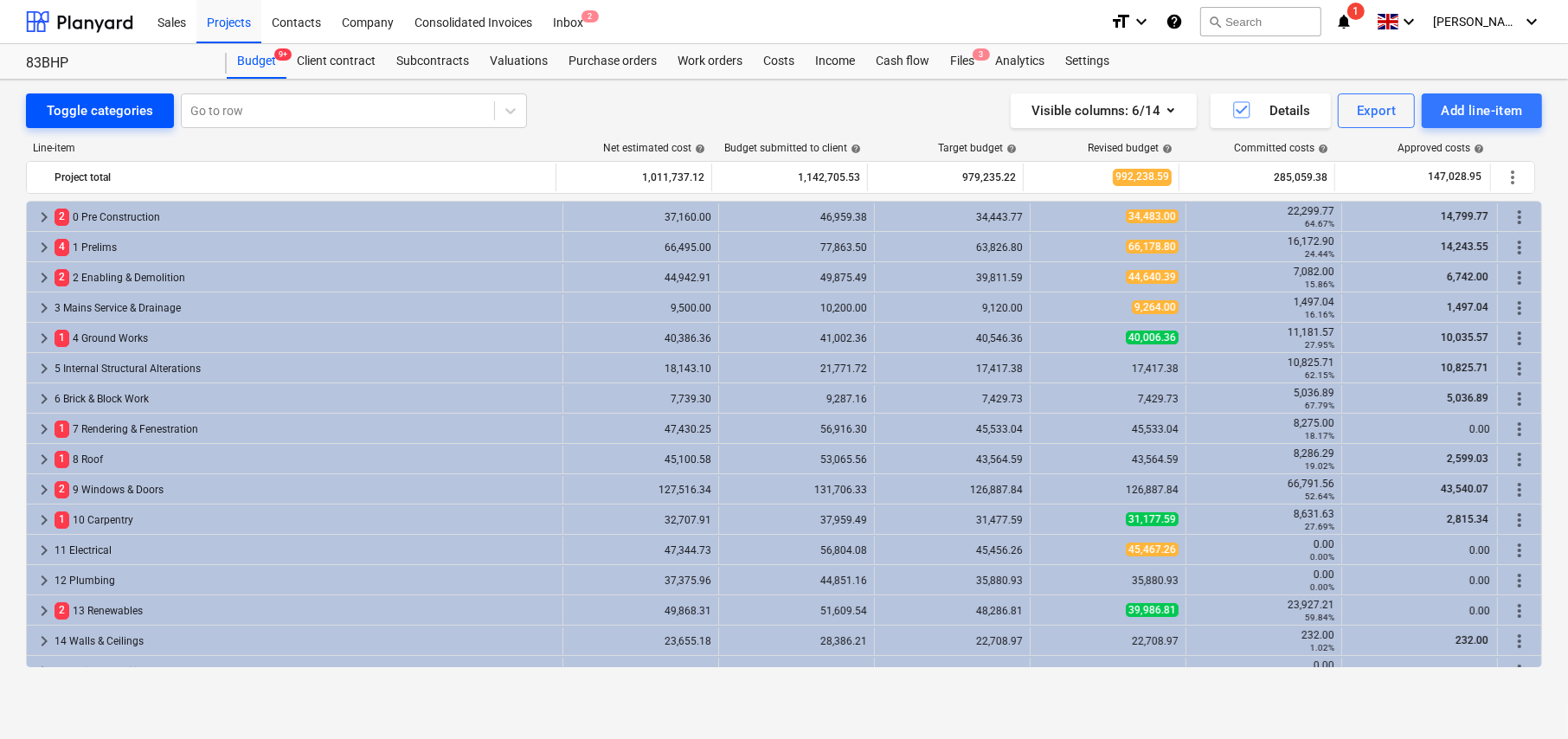
scroll to position [351, 0]
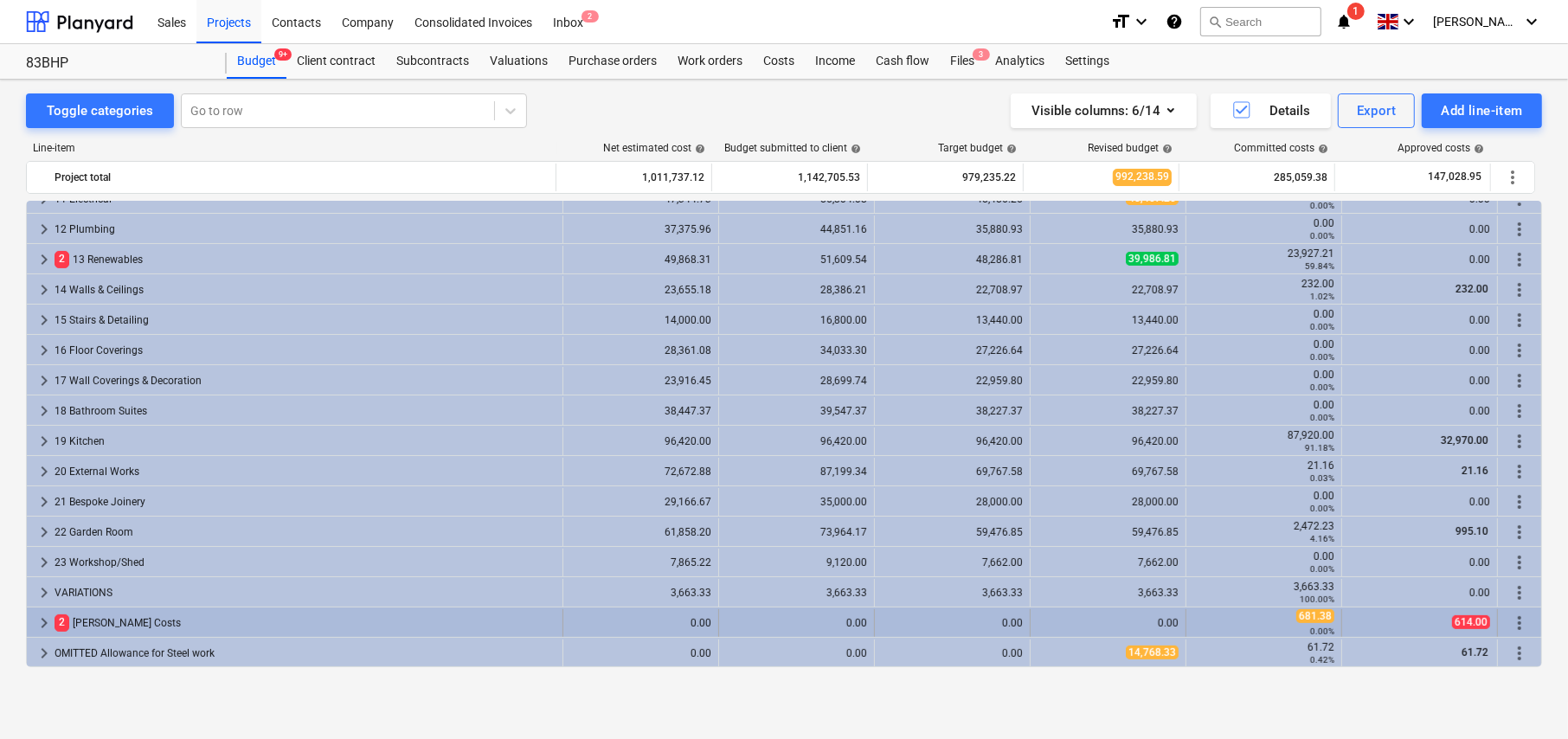
click at [44, 620] on span "keyboard_arrow_right" at bounding box center [44, 623] width 21 height 21
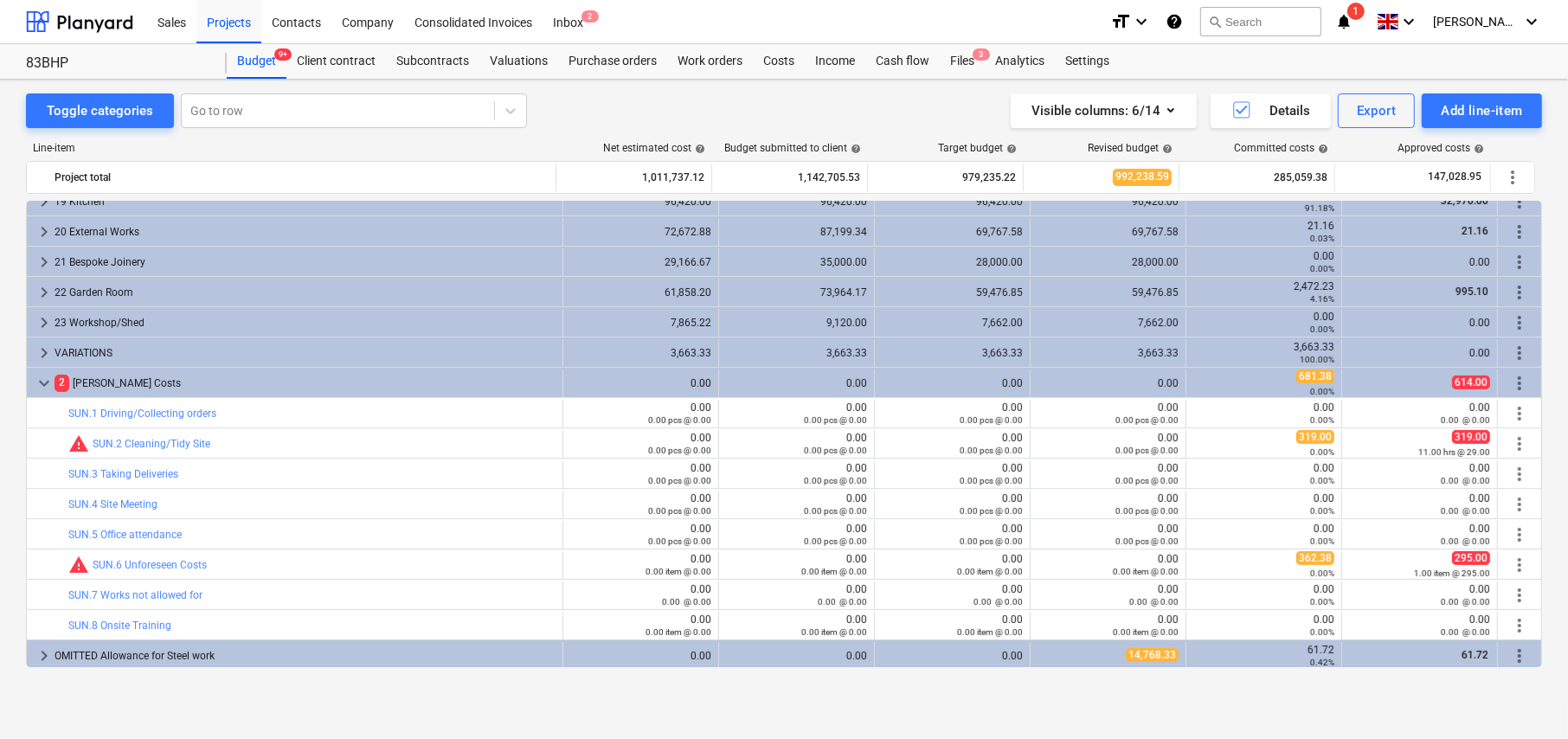
scroll to position [593, 0]
